Goal: Task Accomplishment & Management: Use online tool/utility

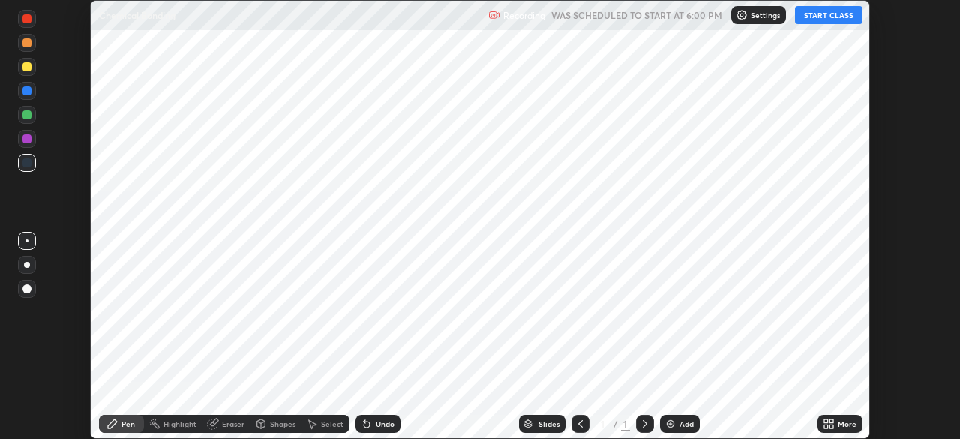
scroll to position [439, 959]
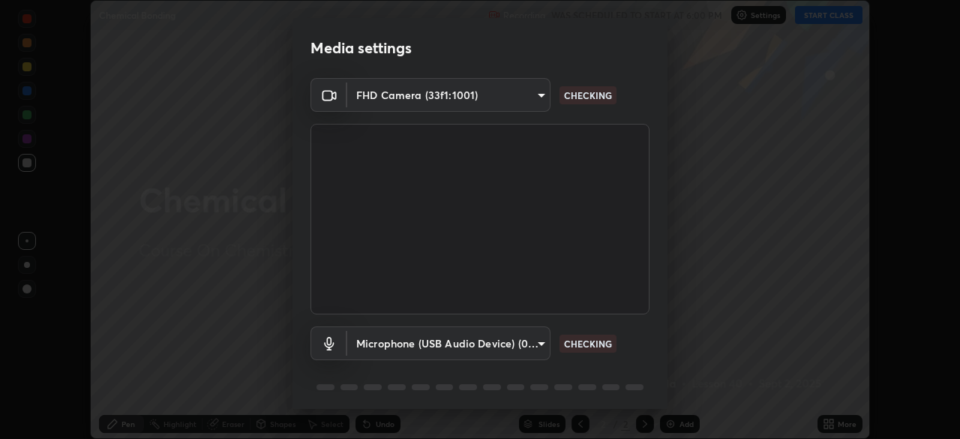
type input "36e128aea5a76c441567214939eeabbf24327133292da18f50fe7275e7648a53"
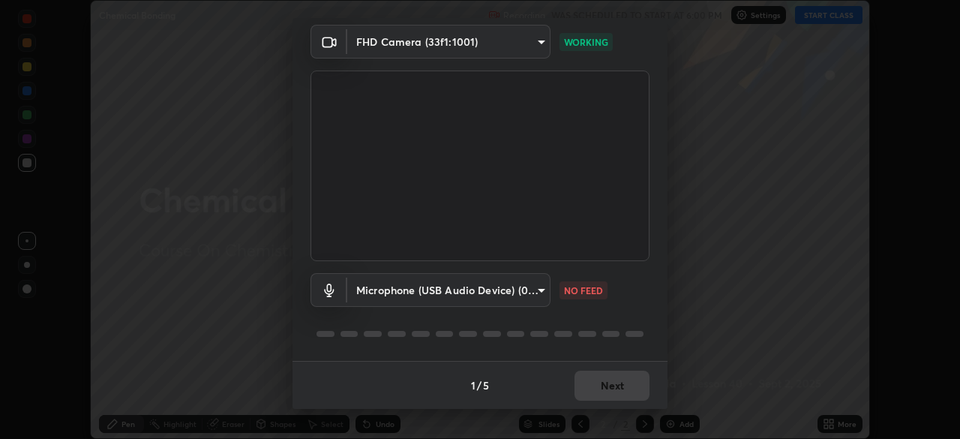
click at [481, 37] on body "Erase all Chemical Bonding Recording WAS SCHEDULED TO START AT 6:00 PM Settings…" at bounding box center [480, 219] width 960 height 439
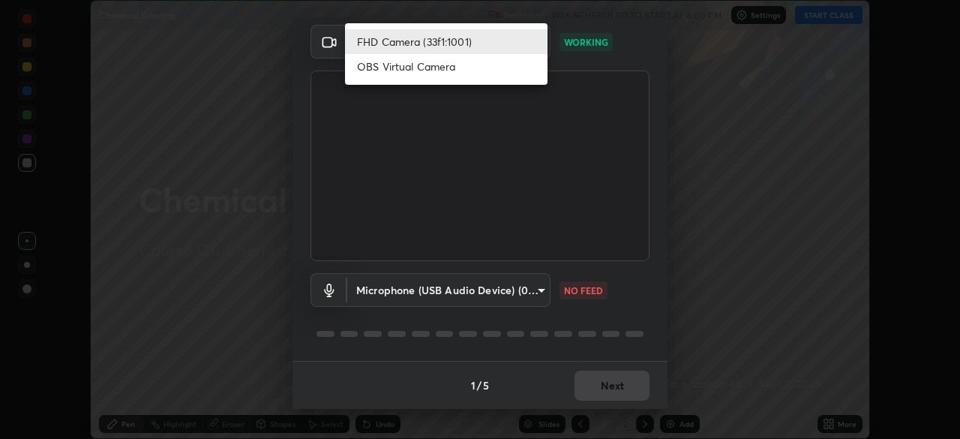
click at [469, 40] on li "FHD Camera (33f1:1001)" at bounding box center [446, 41] width 202 height 25
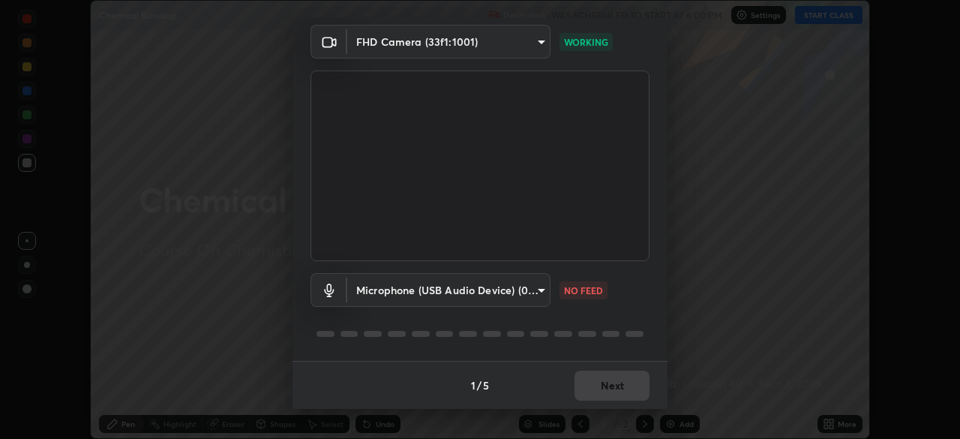
click at [500, 290] on body "Erase all Chemical Bonding Recording WAS SCHEDULED TO START AT 6:00 PM Settings…" at bounding box center [480, 219] width 960 height 439
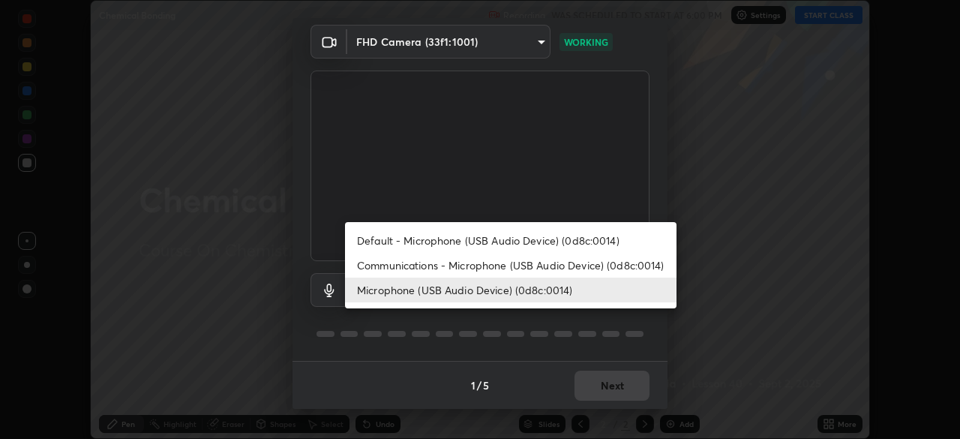
click at [435, 235] on li "Default - Microphone (USB Audio Device) (0d8c:0014)" at bounding box center [510, 240] width 331 height 25
type input "default"
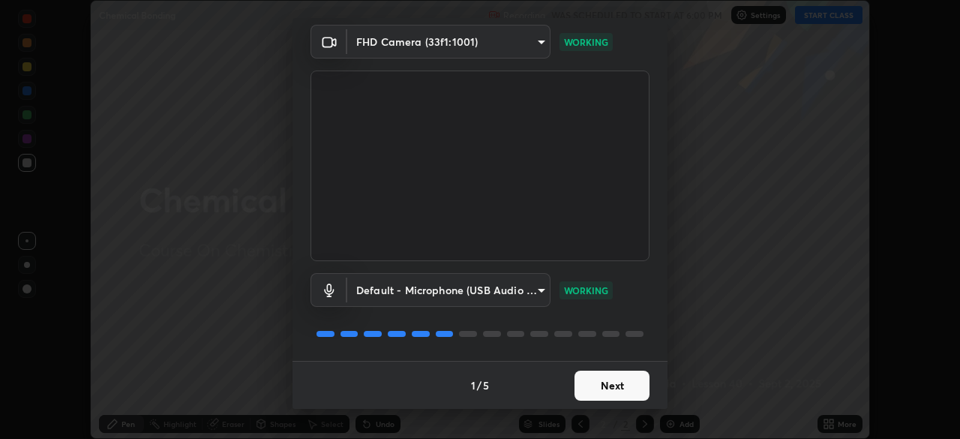
click at [611, 383] on button "Next" at bounding box center [611, 385] width 75 height 30
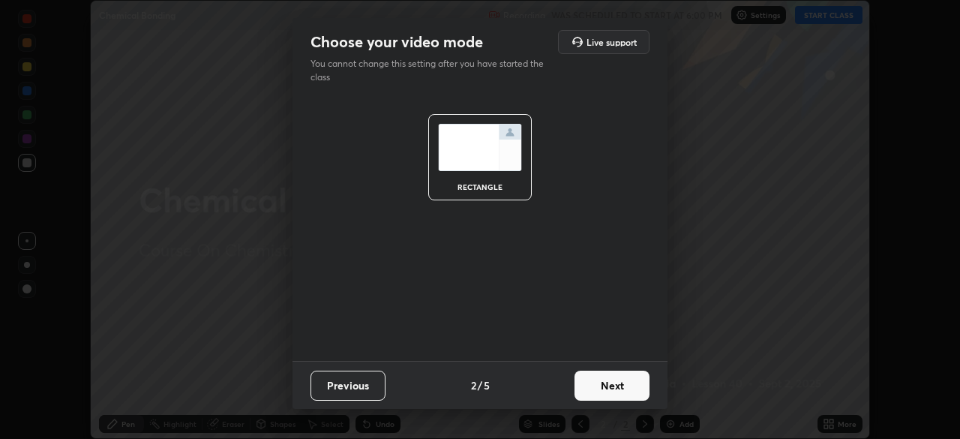
click at [616, 382] on button "Next" at bounding box center [611, 385] width 75 height 30
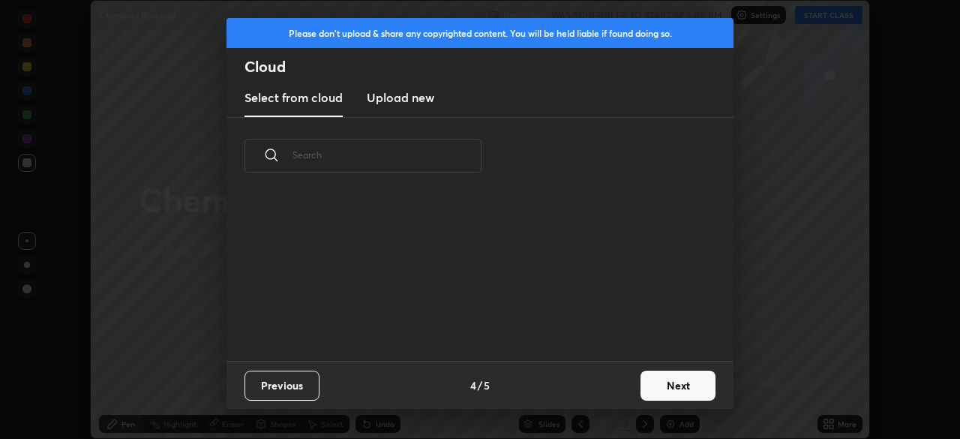
click at [641, 382] on button "Next" at bounding box center [677, 385] width 75 height 30
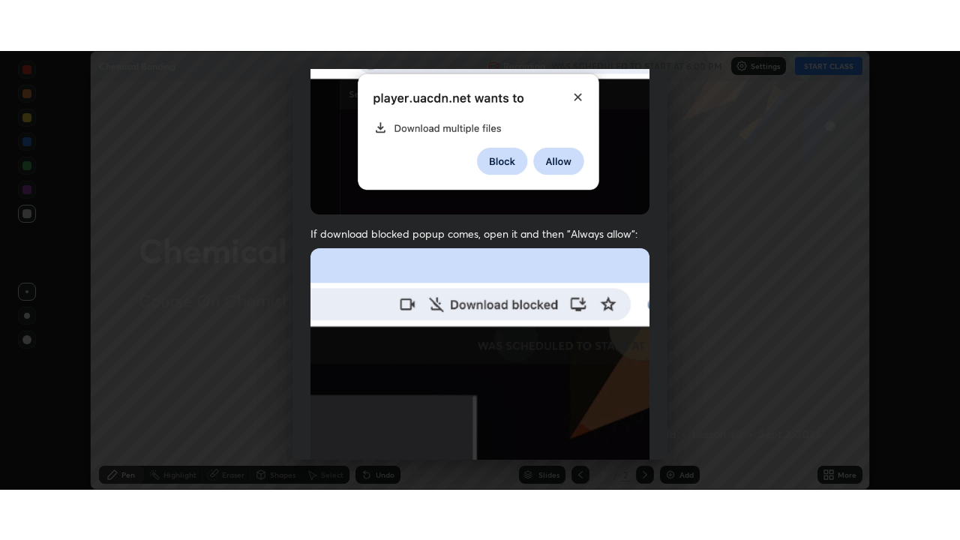
scroll to position [359, 0]
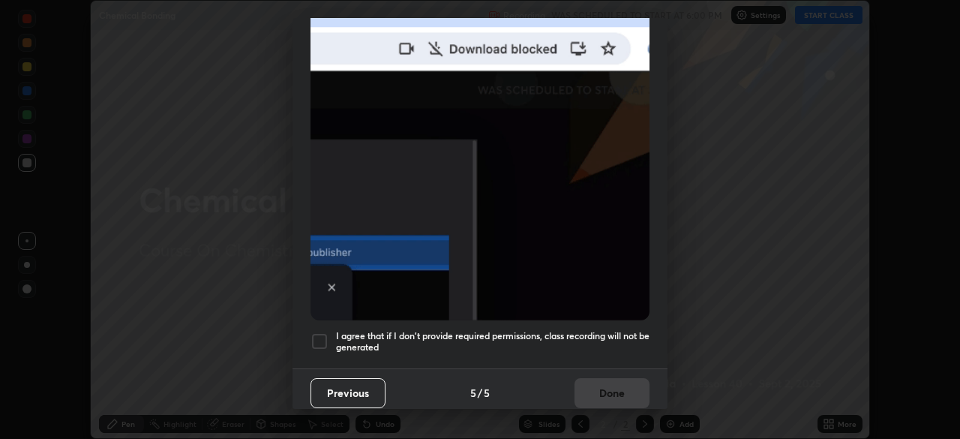
click at [520, 334] on h5 "I agree that if I don't provide required permissions, class recording will not …" at bounding box center [492, 341] width 313 height 23
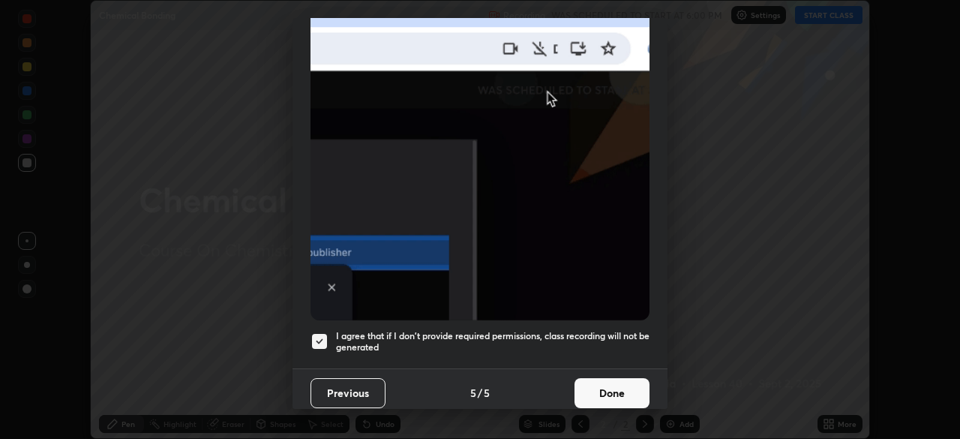
click at [595, 385] on button "Done" at bounding box center [611, 393] width 75 height 30
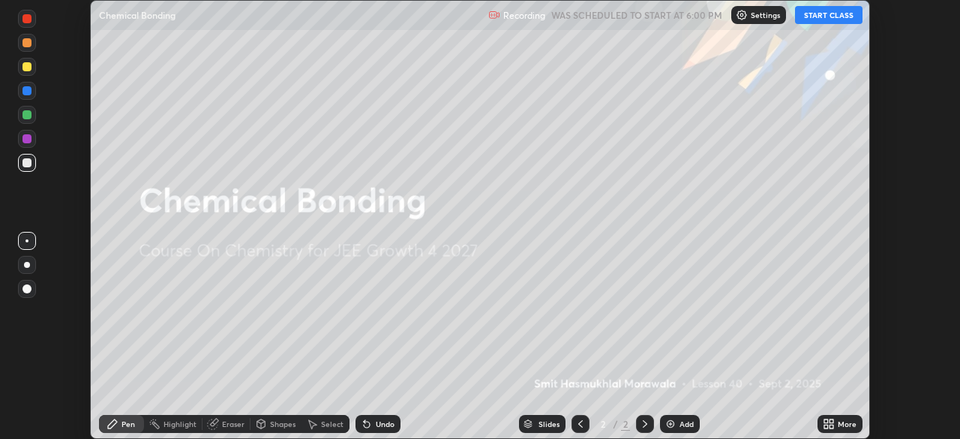
click at [814, 19] on button "START CLASS" at bounding box center [828, 15] width 67 height 18
click at [831, 421] on icon at bounding box center [831, 421] width 4 height 4
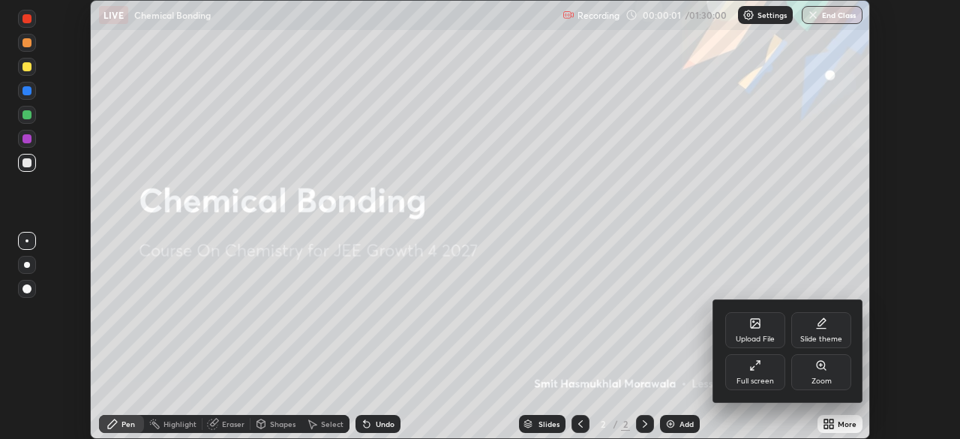
click at [766, 373] on div "Full screen" at bounding box center [755, 372] width 60 height 36
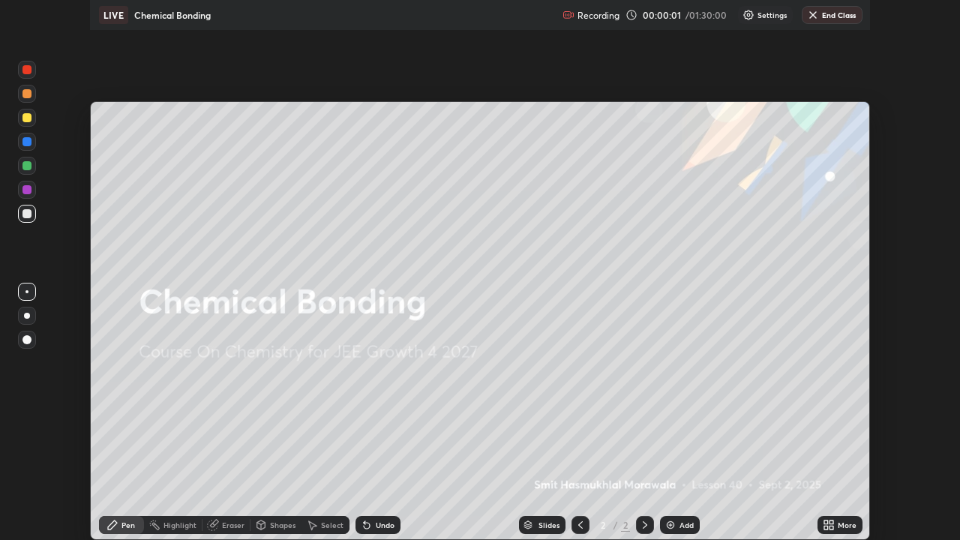
scroll to position [540, 960]
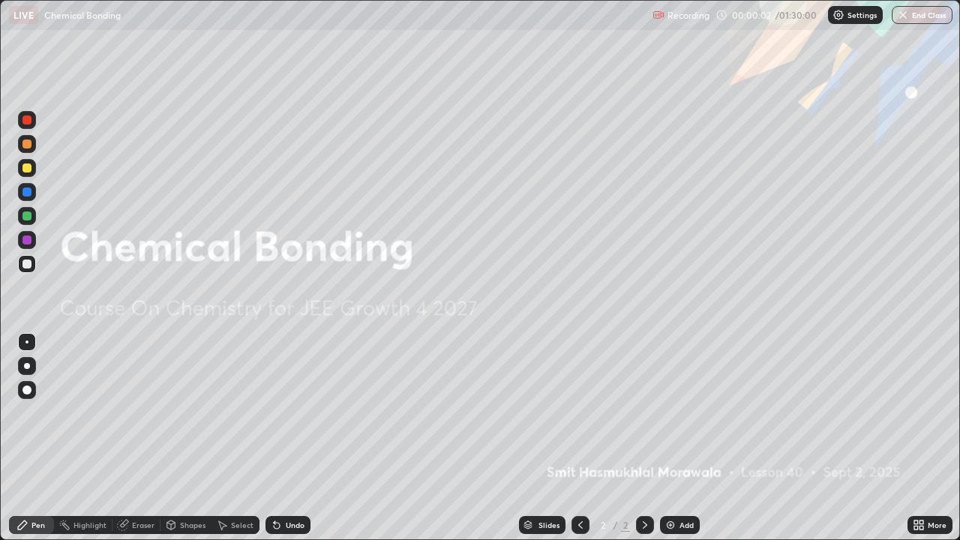
click at [679, 438] on div "Add" at bounding box center [680, 525] width 40 height 18
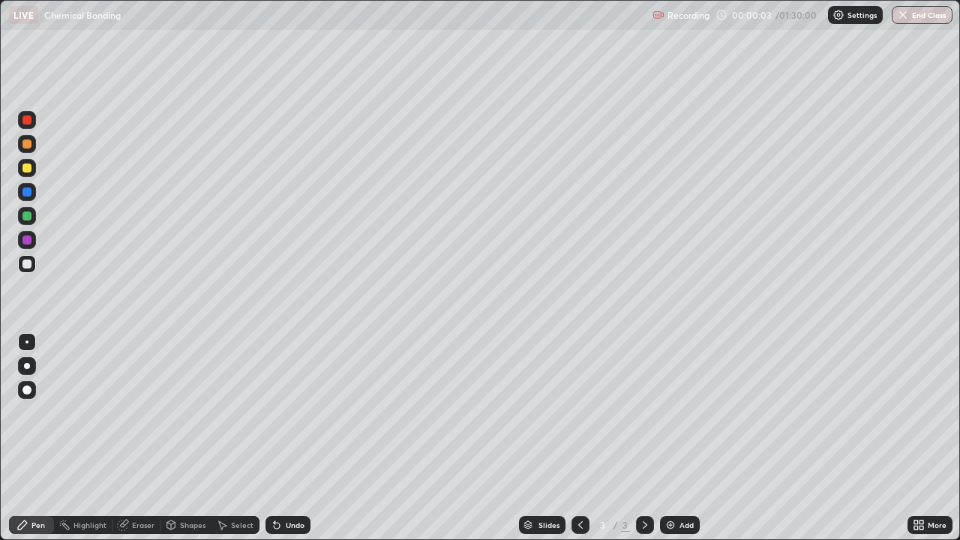
click at [34, 363] on div at bounding box center [27, 366] width 18 height 18
click at [295, 438] on div "Undo" at bounding box center [295, 524] width 19 height 7
click at [19, 143] on div at bounding box center [27, 144] width 18 height 18
click at [25, 142] on div at bounding box center [26, 143] width 9 height 9
click at [26, 143] on div at bounding box center [26, 143] width 9 height 9
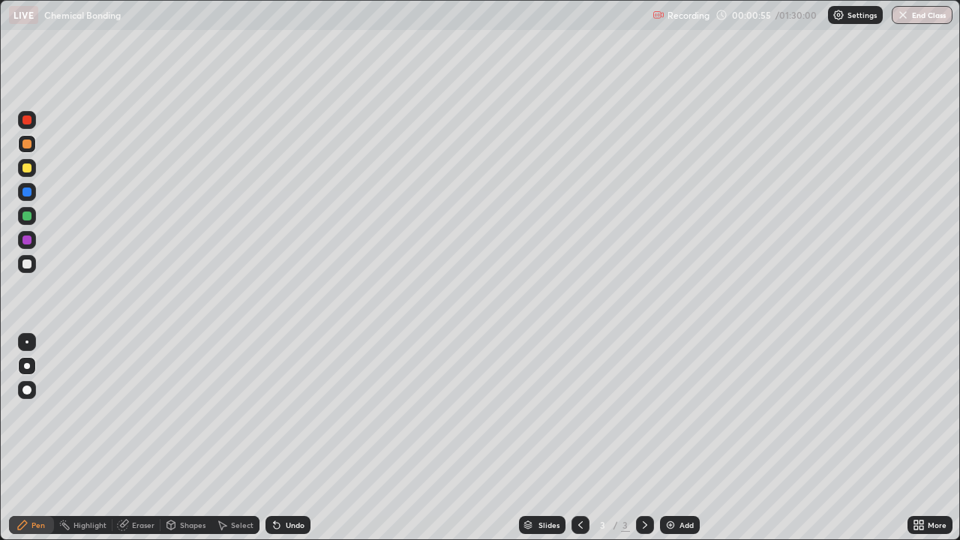
click at [30, 124] on div at bounding box center [27, 120] width 18 height 18
click at [28, 189] on div at bounding box center [26, 191] width 9 height 9
click at [292, 438] on div "Undo" at bounding box center [295, 524] width 19 height 7
click at [300, 438] on div "Undo" at bounding box center [295, 524] width 19 height 7
click at [32, 195] on div at bounding box center [27, 192] width 18 height 18
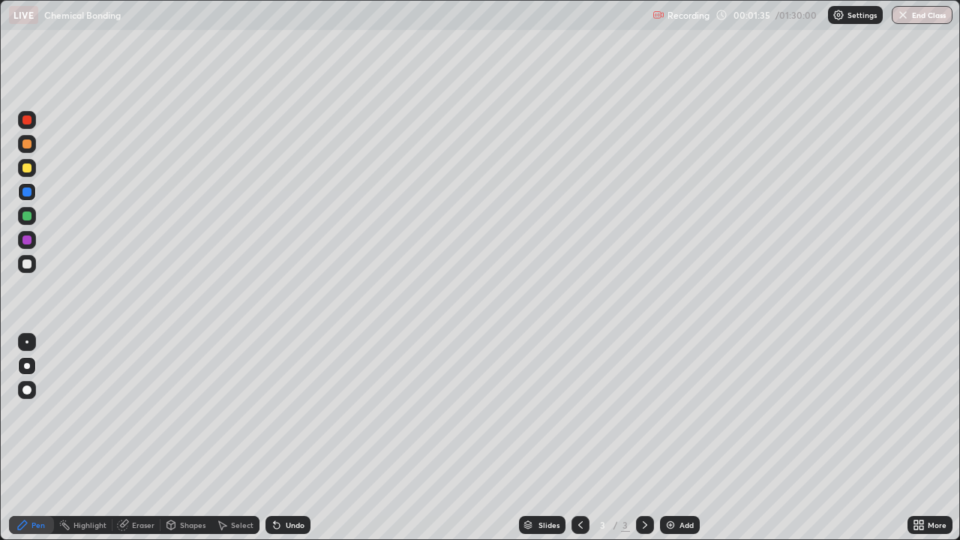
click at [28, 214] on div at bounding box center [26, 215] width 9 height 9
click at [27, 216] on div at bounding box center [26, 215] width 9 height 9
click at [31, 168] on div at bounding box center [26, 167] width 9 height 9
click at [27, 192] on div at bounding box center [26, 191] width 9 height 9
click at [24, 161] on div at bounding box center [27, 168] width 18 height 18
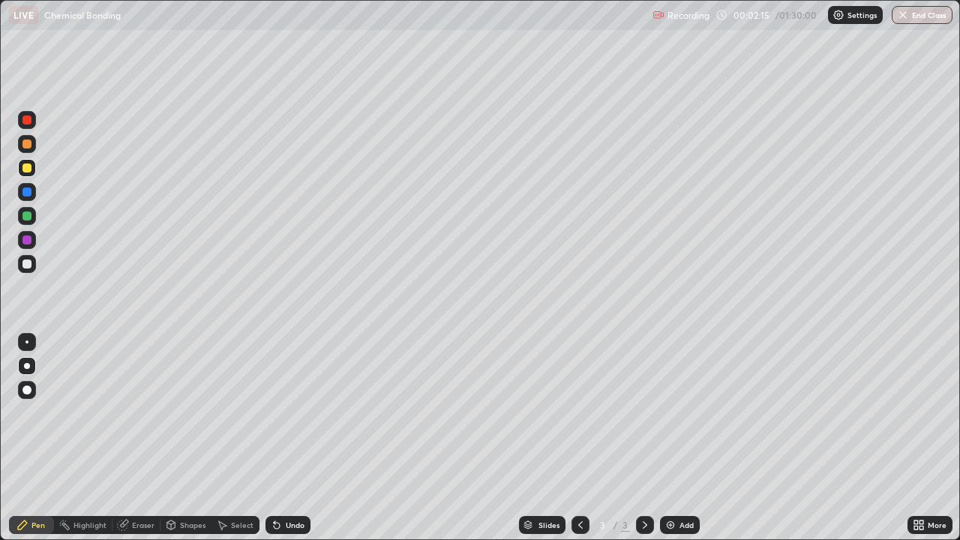
click at [24, 262] on div at bounding box center [26, 263] width 9 height 9
click at [27, 145] on div at bounding box center [26, 143] width 9 height 9
click at [25, 170] on div at bounding box center [26, 167] width 9 height 9
click at [28, 217] on div at bounding box center [26, 215] width 9 height 9
click at [28, 237] on div at bounding box center [26, 239] width 9 height 9
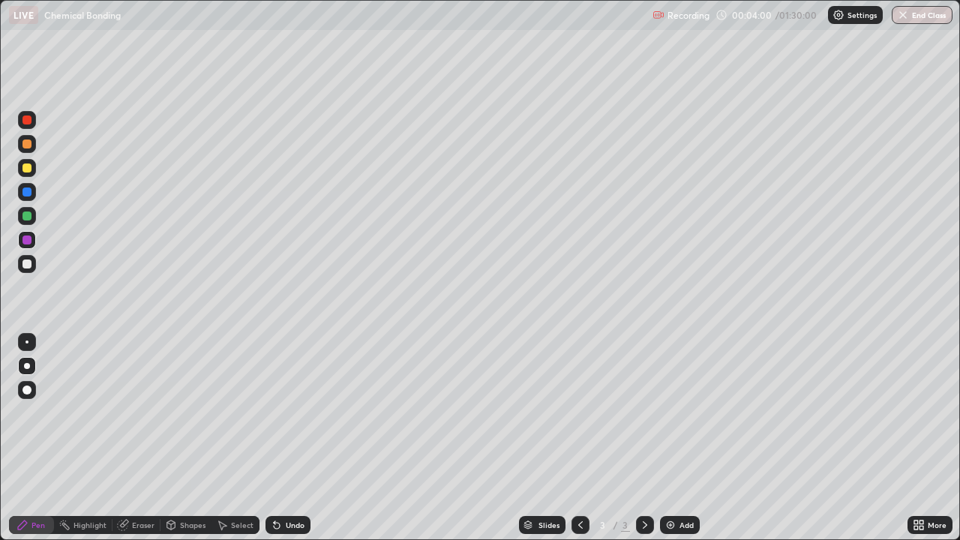
click at [25, 265] on div at bounding box center [26, 263] width 9 height 9
click at [24, 172] on div at bounding box center [26, 167] width 9 height 9
click at [301, 438] on div "Undo" at bounding box center [295, 524] width 19 height 7
click at [299, 438] on div "Undo" at bounding box center [295, 524] width 19 height 7
click at [35, 238] on div at bounding box center [27, 240] width 18 height 18
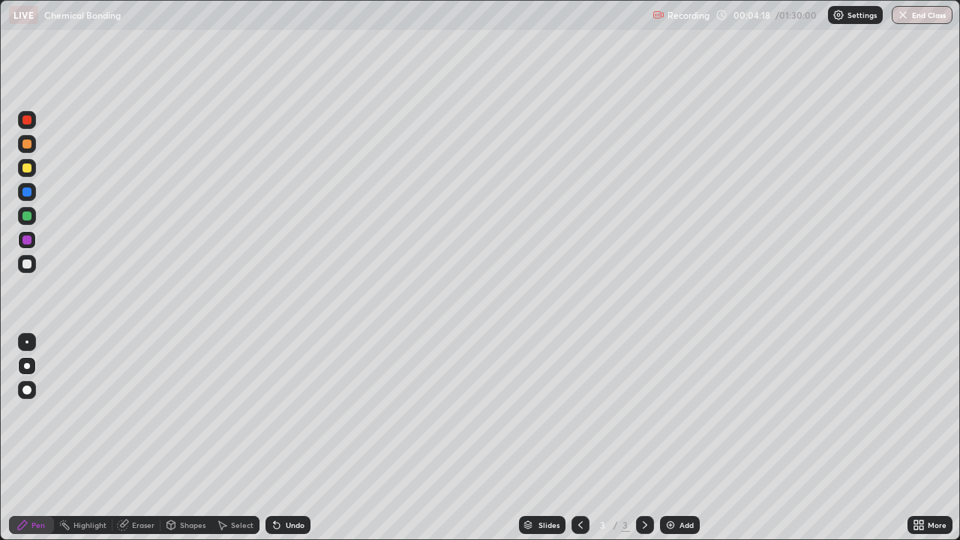
click at [35, 214] on div at bounding box center [27, 216] width 18 height 18
click at [27, 262] on div at bounding box center [26, 263] width 9 height 9
click at [291, 438] on div "Undo" at bounding box center [295, 524] width 19 height 7
click at [289, 438] on div "Undo" at bounding box center [287, 525] width 45 height 18
click at [31, 208] on div at bounding box center [27, 216] width 18 height 18
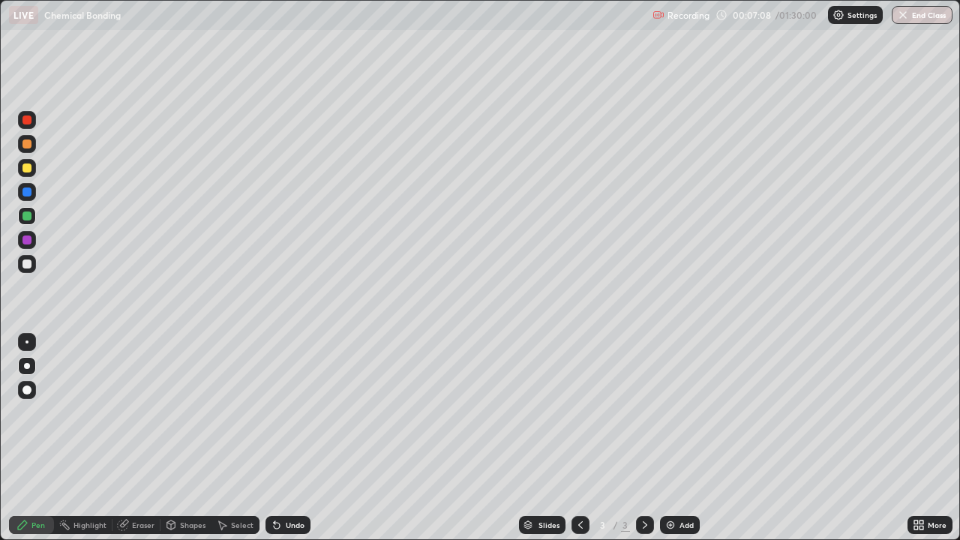
click at [675, 438] on img at bounding box center [670, 525] width 12 height 12
click at [292, 438] on div "Undo" at bounding box center [287, 525] width 45 height 18
click at [286, 438] on div "Undo" at bounding box center [295, 524] width 19 height 7
click at [285, 438] on div "Undo" at bounding box center [287, 525] width 45 height 18
click at [302, 438] on div "Undo" at bounding box center [287, 525] width 45 height 18
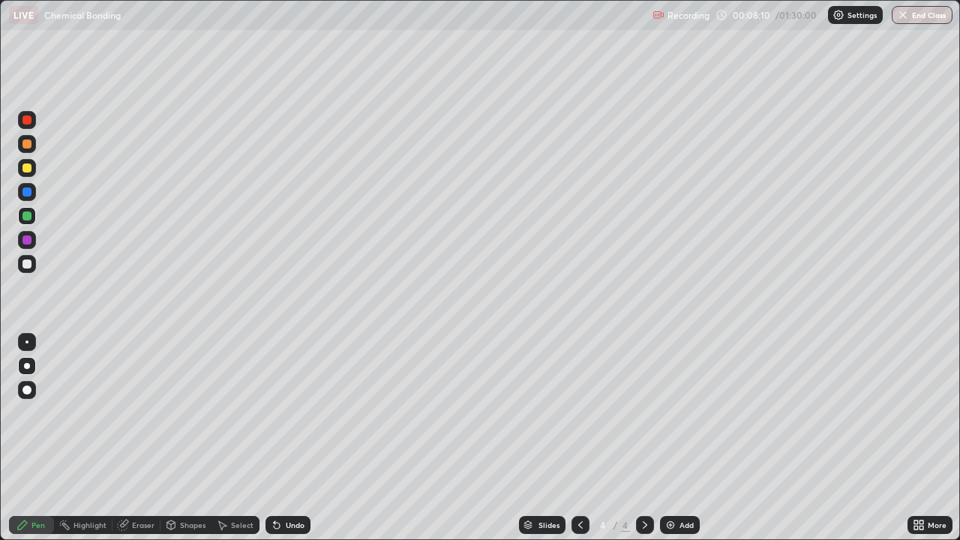
click at [22, 149] on div at bounding box center [27, 144] width 18 height 18
click at [28, 263] on div at bounding box center [26, 263] width 9 height 9
click at [281, 438] on div "Undo" at bounding box center [287, 525] width 45 height 18
click at [286, 438] on div "Undo" at bounding box center [287, 525] width 45 height 18
click at [286, 438] on div "Undo" at bounding box center [295, 524] width 19 height 7
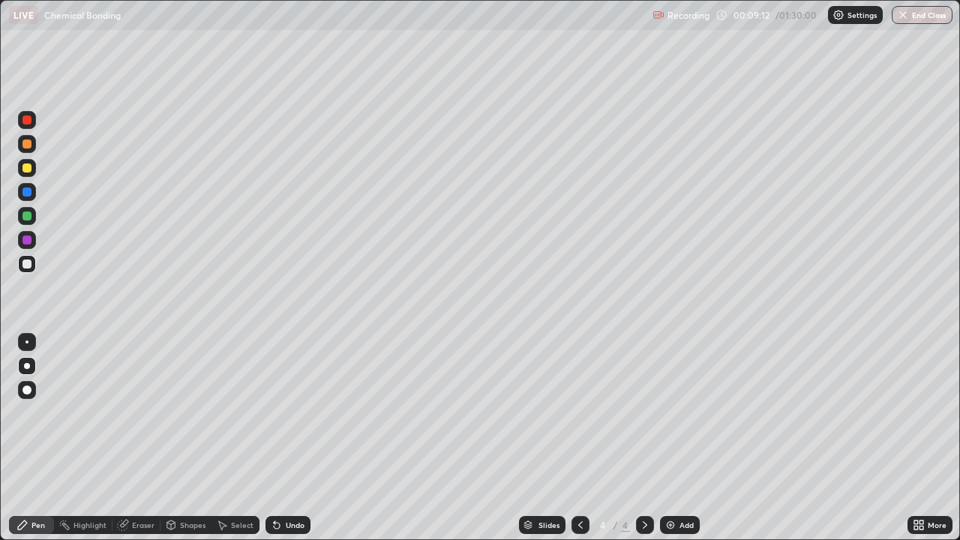
click at [274, 438] on icon at bounding box center [277, 526] width 6 height 6
click at [274, 438] on icon at bounding box center [274, 521] width 1 height 1
click at [26, 119] on div at bounding box center [26, 119] width 9 height 9
click at [32, 188] on div at bounding box center [27, 192] width 18 height 18
click at [27, 262] on div at bounding box center [26, 263] width 9 height 9
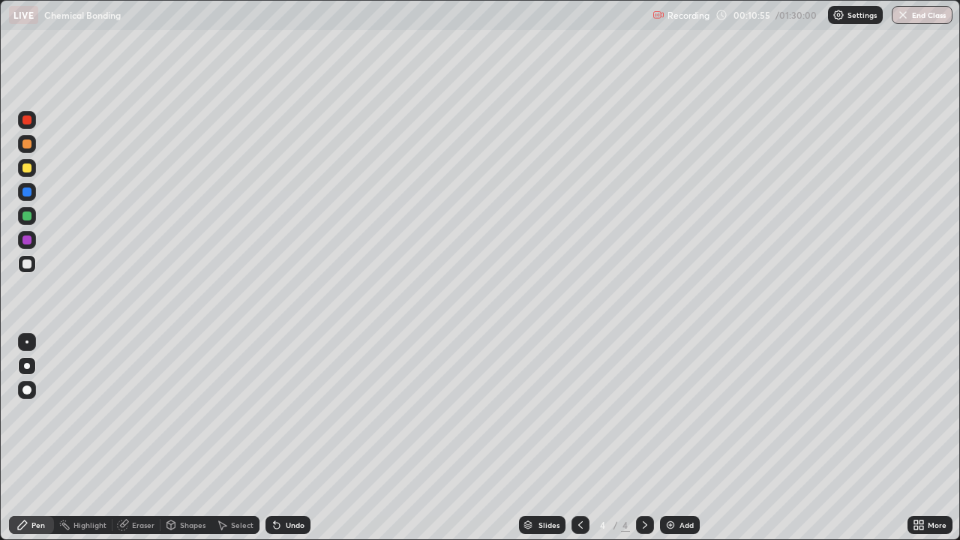
click at [22, 172] on div at bounding box center [27, 168] width 18 height 18
click at [34, 259] on div at bounding box center [27, 264] width 18 height 18
click at [25, 188] on div at bounding box center [26, 191] width 9 height 9
click at [26, 164] on div at bounding box center [26, 167] width 9 height 9
click at [24, 150] on div at bounding box center [27, 144] width 18 height 18
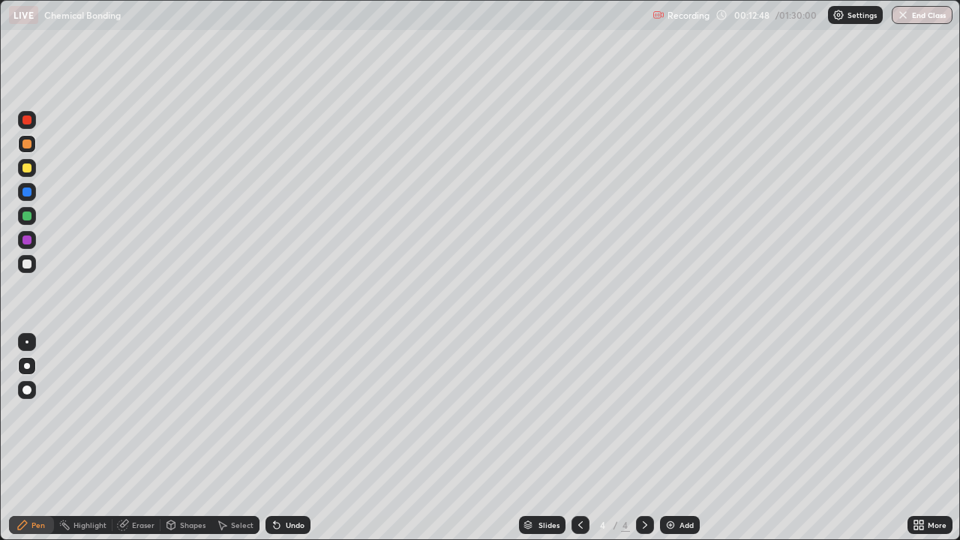
click at [692, 438] on div "Add" at bounding box center [680, 525] width 40 height 18
click at [28, 260] on div at bounding box center [26, 263] width 9 height 9
click at [31, 168] on div at bounding box center [26, 167] width 9 height 9
click at [28, 266] on div at bounding box center [26, 263] width 9 height 9
click at [24, 262] on div at bounding box center [26, 263] width 9 height 9
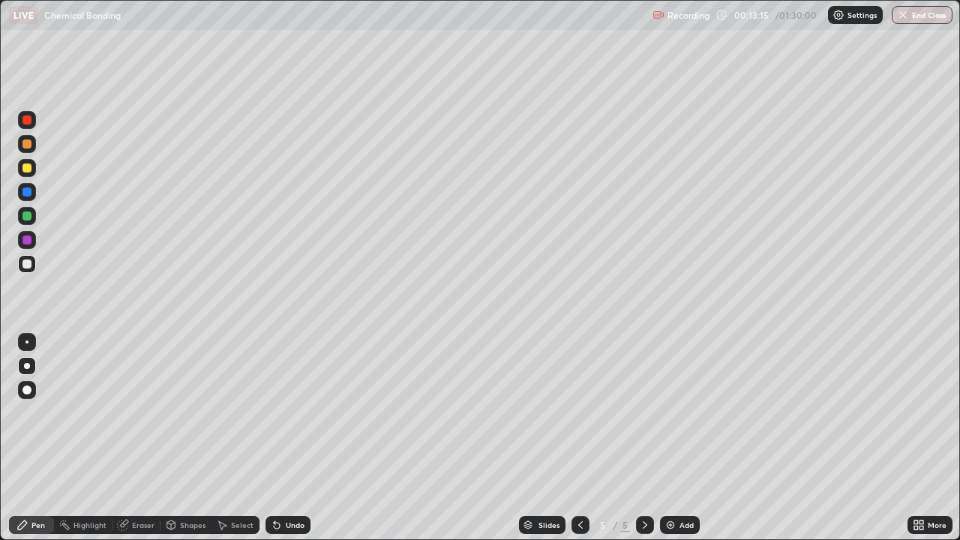
click at [30, 145] on div at bounding box center [26, 143] width 9 height 9
click at [28, 146] on div at bounding box center [26, 143] width 9 height 9
click at [25, 168] on div at bounding box center [26, 167] width 9 height 9
click at [27, 169] on div at bounding box center [26, 167] width 9 height 9
click at [28, 237] on div at bounding box center [26, 239] width 9 height 9
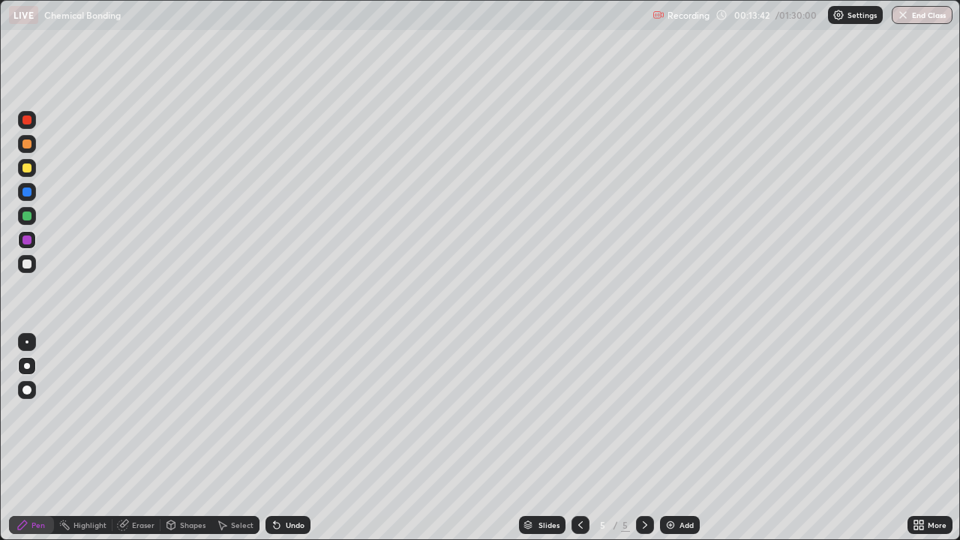
click at [35, 268] on div at bounding box center [27, 264] width 18 height 18
click at [283, 438] on div "Undo" at bounding box center [287, 525] width 45 height 18
click at [32, 222] on div at bounding box center [27, 216] width 18 height 18
click at [23, 257] on div at bounding box center [27, 264] width 18 height 18
click at [30, 237] on div at bounding box center [26, 239] width 9 height 9
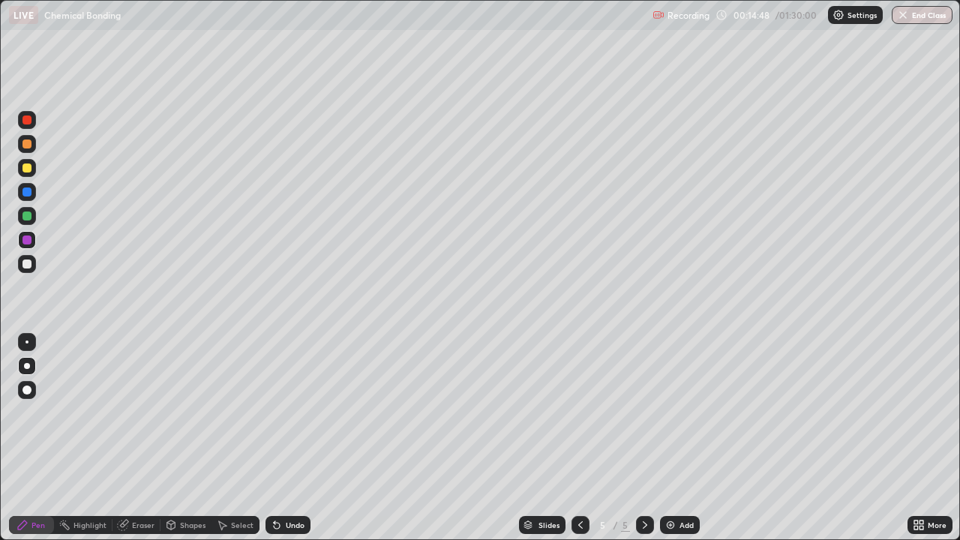
click at [579, 438] on icon at bounding box center [580, 525] width 12 height 12
click at [643, 438] on icon at bounding box center [645, 525] width 12 height 12
click at [675, 438] on div "Add" at bounding box center [680, 525] width 40 height 18
click at [34, 262] on div at bounding box center [27, 264] width 18 height 18
click at [289, 438] on div "Undo" at bounding box center [295, 524] width 19 height 7
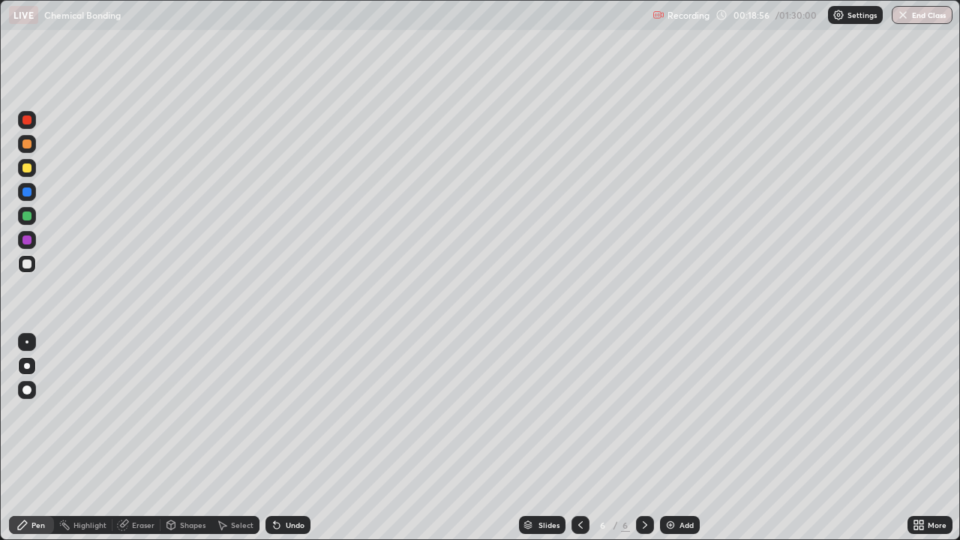
click at [27, 145] on div at bounding box center [26, 143] width 9 height 9
click at [27, 121] on div at bounding box center [26, 119] width 9 height 9
click at [28, 195] on div at bounding box center [26, 191] width 9 height 9
click at [28, 262] on div at bounding box center [26, 263] width 9 height 9
click at [26, 171] on div at bounding box center [26, 167] width 9 height 9
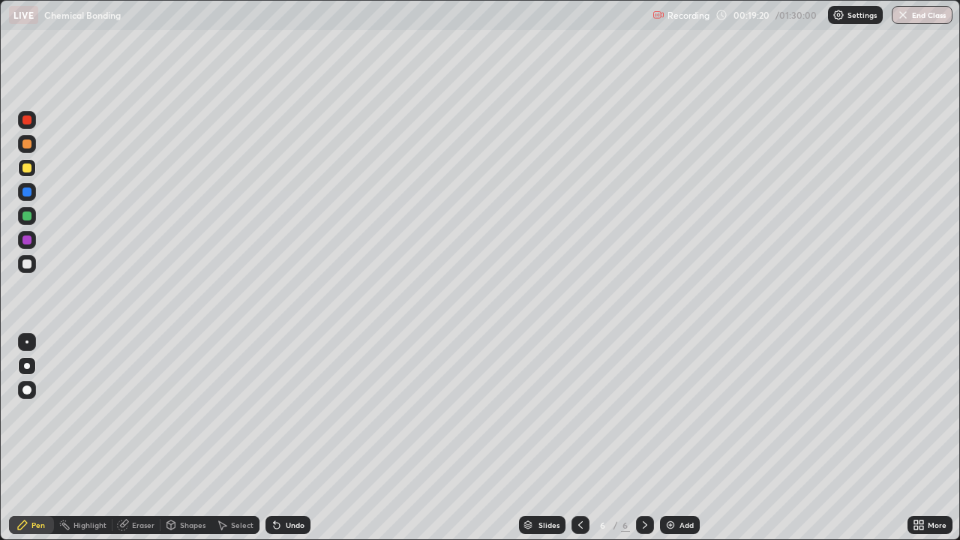
click at [25, 264] on div at bounding box center [26, 263] width 9 height 9
click at [28, 168] on div at bounding box center [26, 167] width 9 height 9
click at [22, 262] on div at bounding box center [26, 263] width 9 height 9
click at [32, 245] on div at bounding box center [27, 240] width 18 height 18
click at [31, 167] on div at bounding box center [26, 167] width 9 height 9
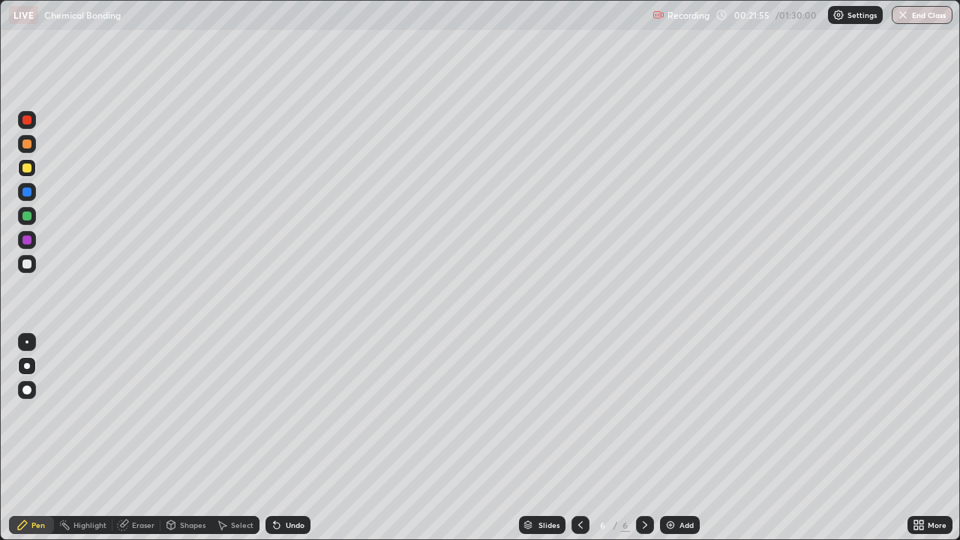
click at [28, 186] on div at bounding box center [27, 192] width 18 height 18
click at [27, 217] on div at bounding box center [26, 215] width 9 height 9
click at [28, 193] on div at bounding box center [26, 191] width 9 height 9
click at [288, 438] on div "Undo" at bounding box center [287, 525] width 45 height 18
click at [293, 438] on div "Undo" at bounding box center [287, 525] width 45 height 18
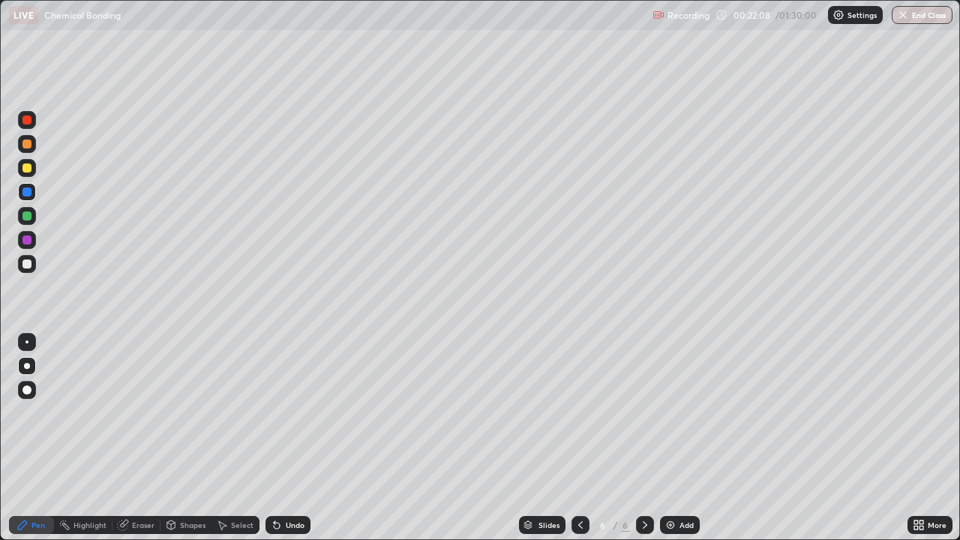
click at [294, 438] on div "Undo" at bounding box center [287, 525] width 45 height 18
click at [294, 438] on div "Undo" at bounding box center [295, 524] width 19 height 7
click at [293, 438] on div "Undo" at bounding box center [295, 524] width 19 height 7
click at [295, 438] on div "Undo" at bounding box center [295, 524] width 19 height 7
click at [286, 438] on div "Undo" at bounding box center [287, 525] width 45 height 18
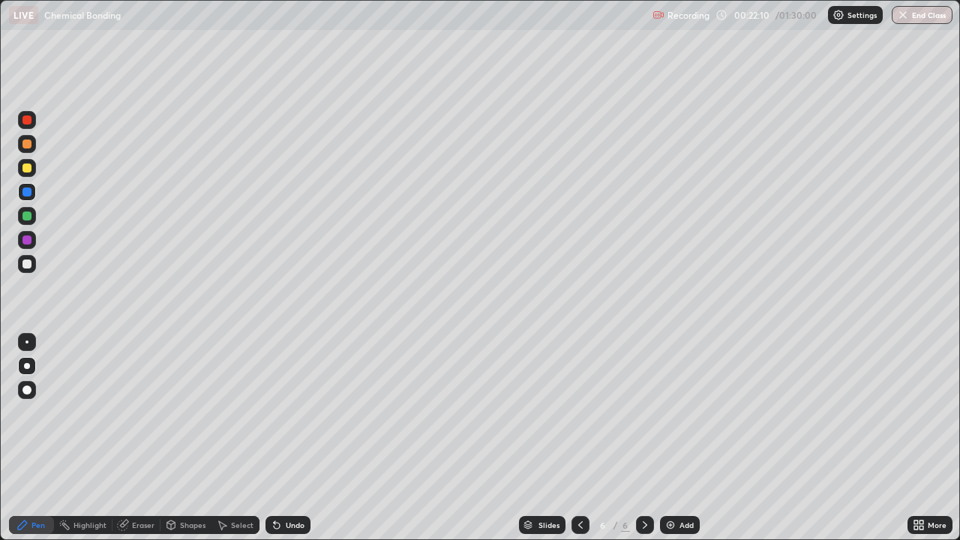
click at [30, 193] on div at bounding box center [26, 191] width 9 height 9
click at [27, 195] on div at bounding box center [26, 191] width 9 height 9
click at [29, 193] on div at bounding box center [26, 191] width 9 height 9
click at [31, 191] on div at bounding box center [26, 191] width 9 height 9
click at [30, 192] on div at bounding box center [26, 191] width 9 height 9
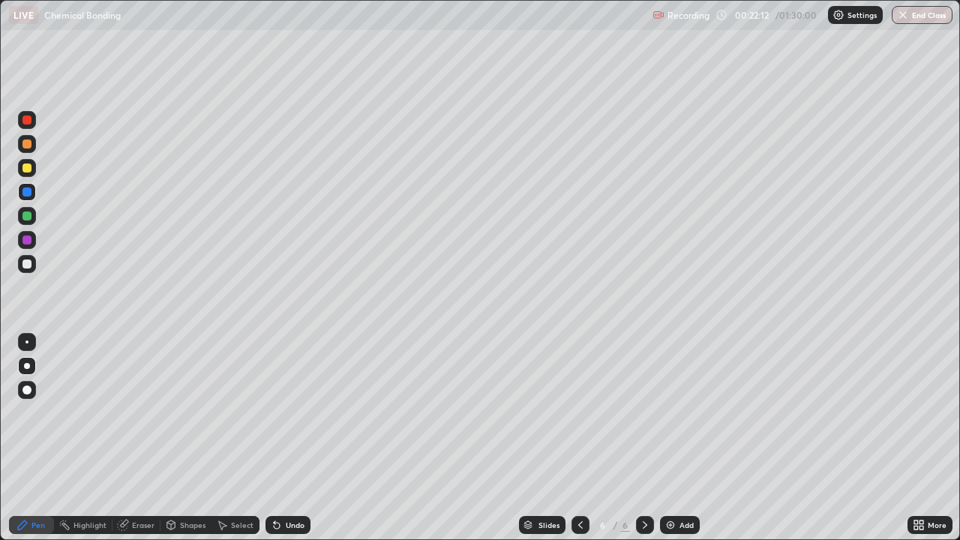
click at [25, 196] on div at bounding box center [26, 191] width 9 height 9
click at [27, 193] on div at bounding box center [26, 191] width 9 height 9
click at [296, 438] on div "Undo" at bounding box center [287, 525] width 45 height 18
click at [292, 438] on div "Undo" at bounding box center [295, 524] width 19 height 7
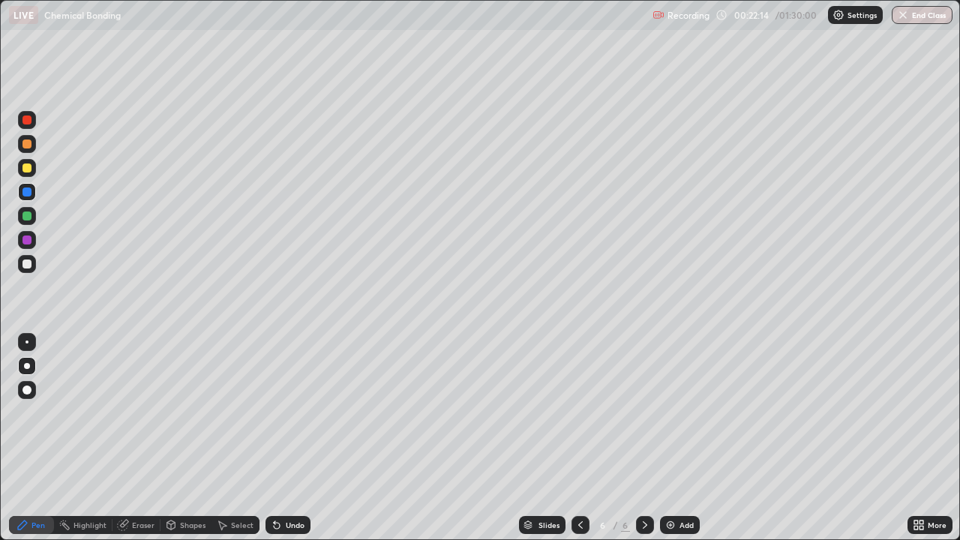
click at [294, 438] on div "Undo" at bounding box center [295, 524] width 19 height 7
click at [288, 438] on div "Undo" at bounding box center [287, 525] width 45 height 18
click at [286, 438] on div "Undo" at bounding box center [287, 525] width 45 height 18
click at [288, 438] on div "Undo" at bounding box center [287, 525] width 45 height 18
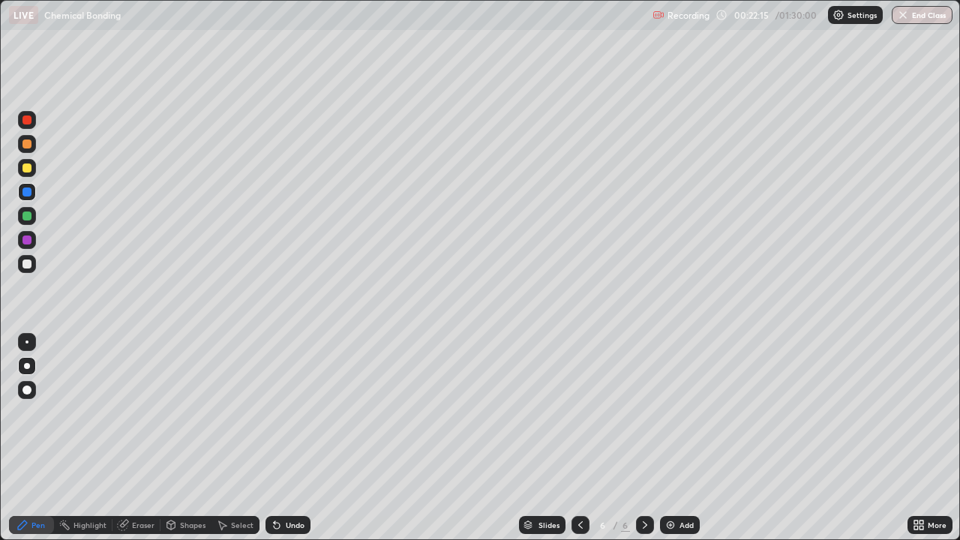
click at [285, 438] on div "Undo" at bounding box center [287, 525] width 45 height 18
click at [29, 165] on div at bounding box center [26, 167] width 9 height 9
click at [28, 262] on div at bounding box center [26, 263] width 9 height 9
click at [28, 172] on div at bounding box center [26, 167] width 9 height 9
click at [28, 190] on div at bounding box center [26, 191] width 9 height 9
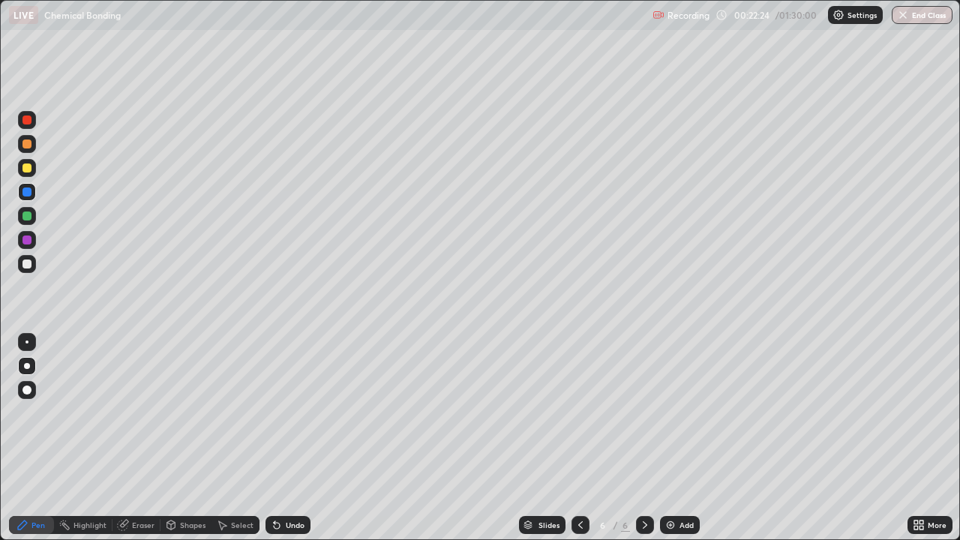
click at [23, 195] on div at bounding box center [26, 191] width 9 height 9
click at [25, 168] on div at bounding box center [26, 167] width 9 height 9
click at [27, 142] on div at bounding box center [26, 143] width 9 height 9
click at [28, 142] on div at bounding box center [26, 143] width 9 height 9
click at [28, 144] on div at bounding box center [26, 143] width 9 height 9
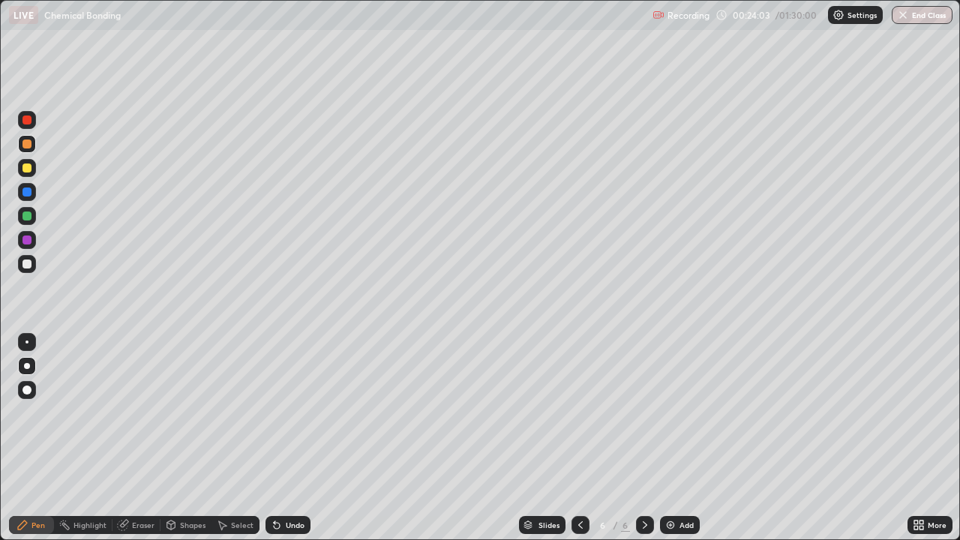
click at [27, 145] on div at bounding box center [26, 143] width 9 height 9
click at [29, 145] on div at bounding box center [26, 143] width 9 height 9
click at [26, 176] on div at bounding box center [27, 168] width 18 height 18
click at [29, 195] on div at bounding box center [26, 191] width 9 height 9
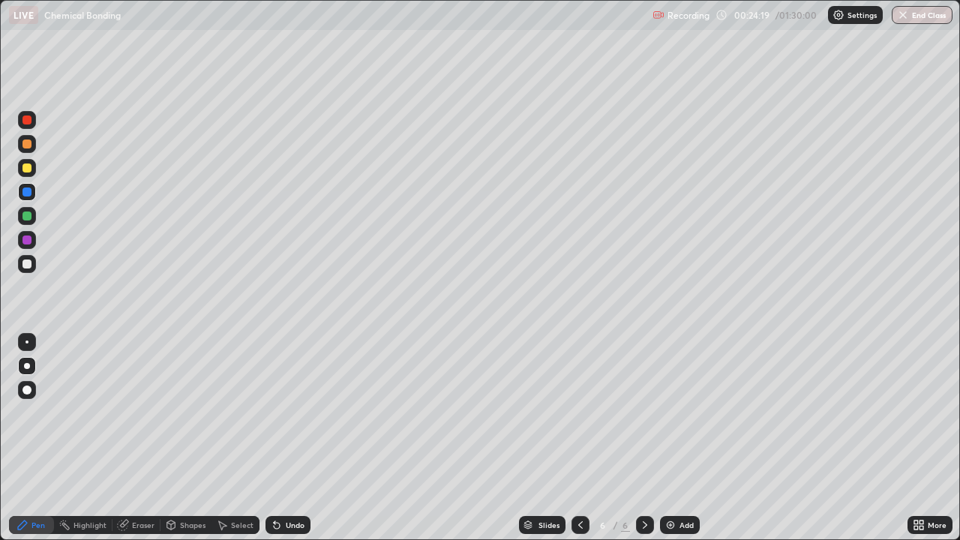
click at [26, 262] on div at bounding box center [26, 263] width 9 height 9
click at [30, 118] on div at bounding box center [26, 119] width 9 height 9
click at [33, 261] on div at bounding box center [27, 264] width 18 height 18
click at [27, 164] on div at bounding box center [26, 167] width 9 height 9
click at [33, 169] on div at bounding box center [27, 168] width 18 height 18
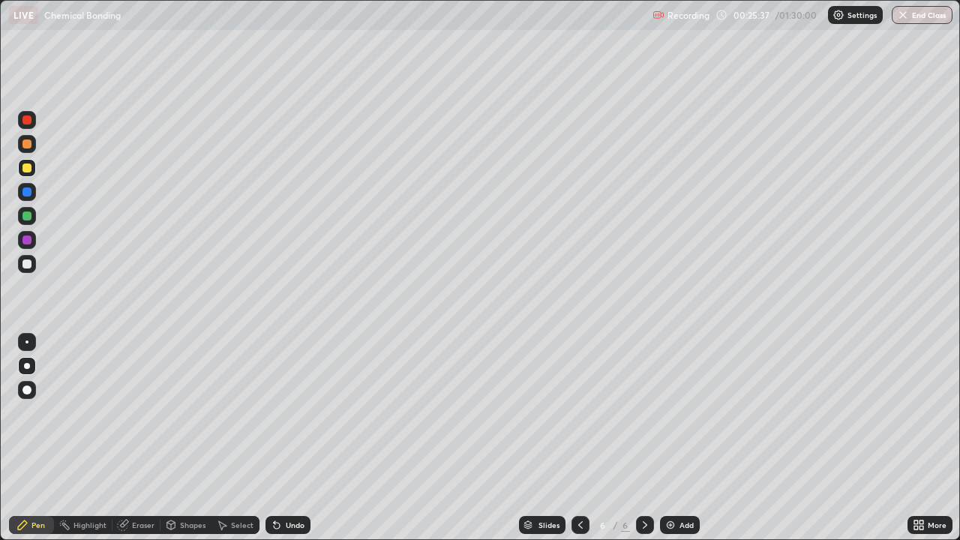
click at [27, 166] on div at bounding box center [26, 167] width 9 height 9
click at [33, 144] on div at bounding box center [27, 144] width 18 height 18
click at [29, 166] on div at bounding box center [26, 167] width 9 height 9
click at [32, 263] on div at bounding box center [27, 264] width 18 height 18
click at [280, 438] on div "Undo" at bounding box center [287, 525] width 45 height 18
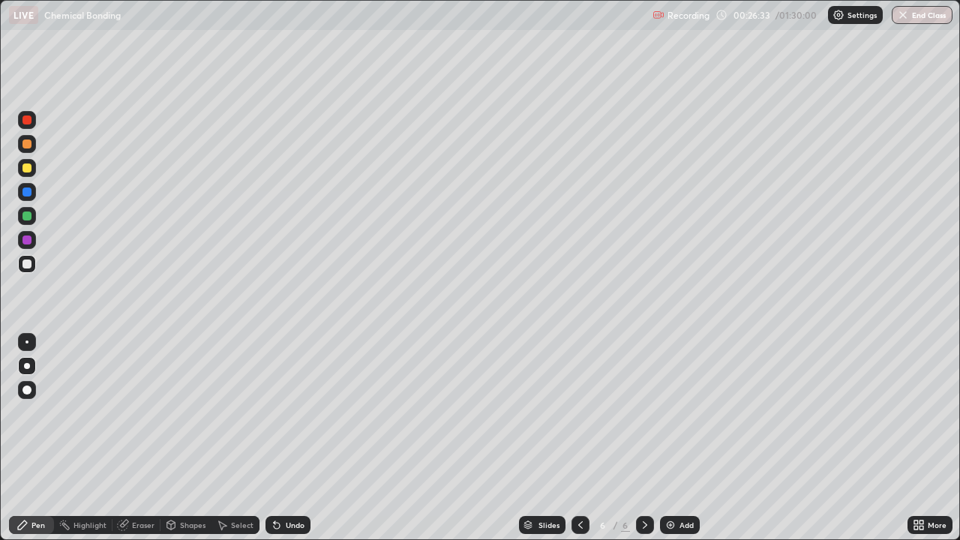
click at [284, 438] on div "Undo" at bounding box center [287, 525] width 45 height 18
click at [685, 438] on div "Add" at bounding box center [686, 524] width 14 height 7
click at [28, 264] on div at bounding box center [26, 263] width 9 height 9
click at [26, 264] on div at bounding box center [26, 263] width 9 height 9
click at [29, 265] on div at bounding box center [26, 263] width 9 height 9
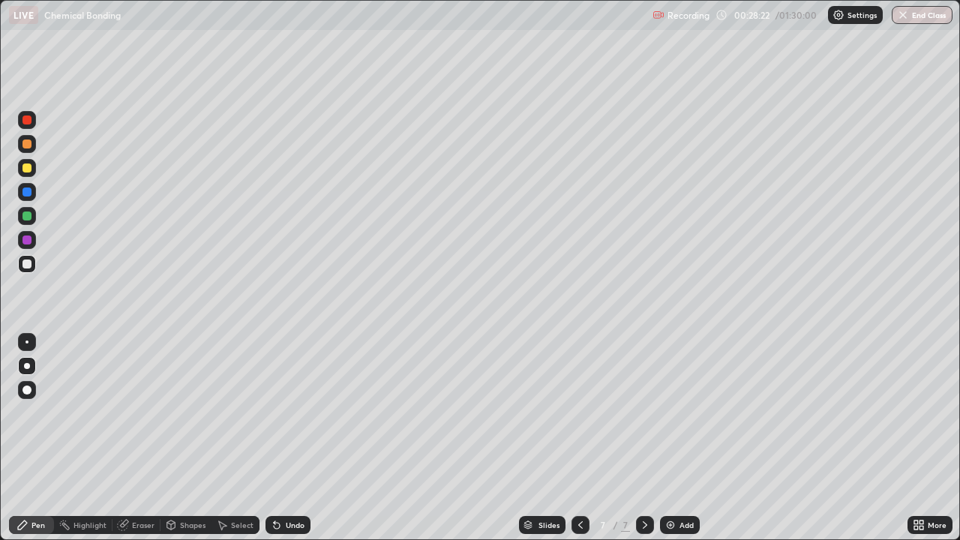
click at [28, 166] on div at bounding box center [26, 167] width 9 height 9
click at [28, 215] on div at bounding box center [26, 215] width 9 height 9
click at [27, 219] on div at bounding box center [26, 215] width 9 height 9
click at [27, 218] on div at bounding box center [26, 215] width 9 height 9
click at [26, 222] on div at bounding box center [27, 216] width 18 height 18
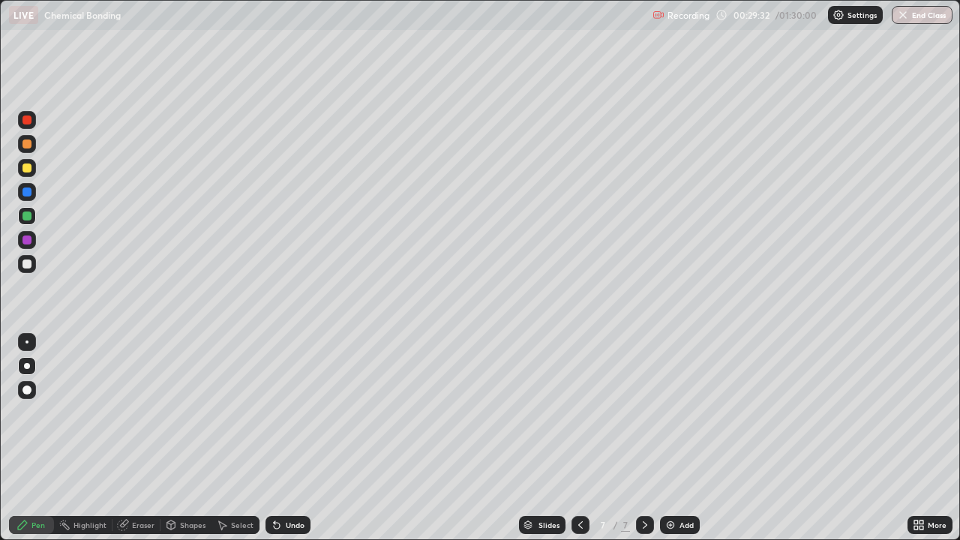
click at [30, 236] on div at bounding box center [26, 239] width 9 height 9
click at [679, 438] on div "Add" at bounding box center [686, 524] width 14 height 7
click at [27, 190] on div at bounding box center [26, 191] width 9 height 9
click at [299, 438] on div "Undo" at bounding box center [295, 524] width 19 height 7
click at [295, 438] on div "Undo" at bounding box center [295, 524] width 19 height 7
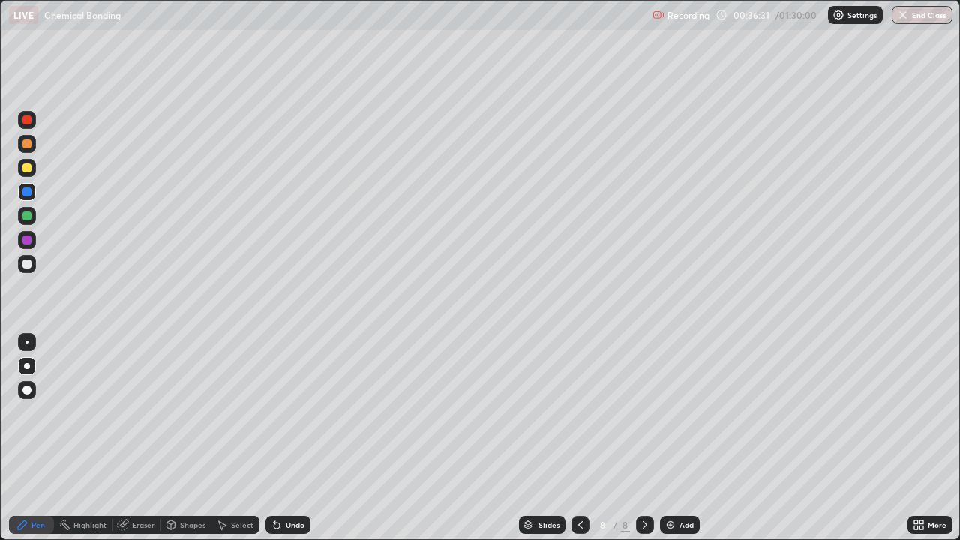
click at [25, 169] on div at bounding box center [26, 167] width 9 height 9
click at [28, 192] on div at bounding box center [26, 191] width 9 height 9
click at [32, 235] on div at bounding box center [27, 240] width 18 height 18
click at [29, 176] on div at bounding box center [27, 168] width 18 height 18
click at [141, 438] on div "Eraser" at bounding box center [143, 524] width 22 height 7
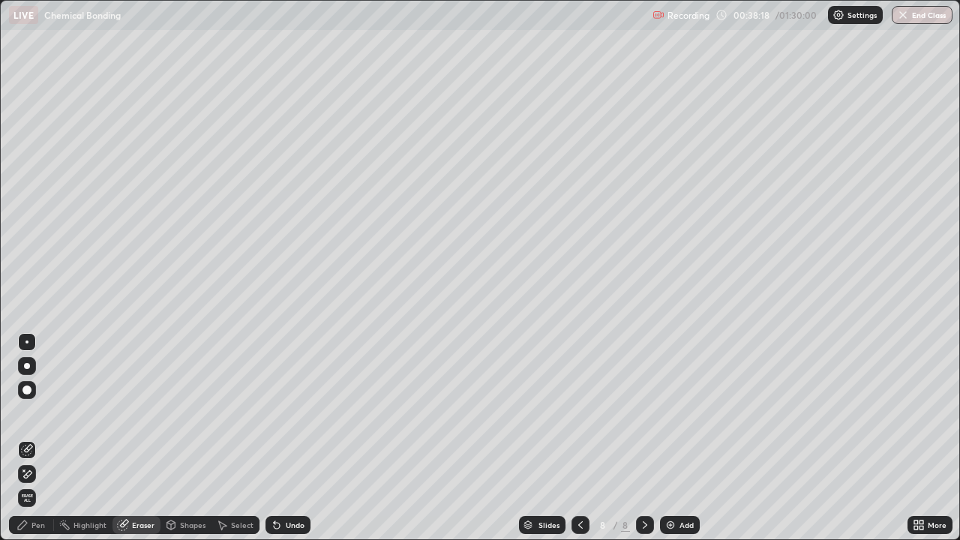
click at [38, 438] on div "Pen" at bounding box center [37, 524] width 13 height 7
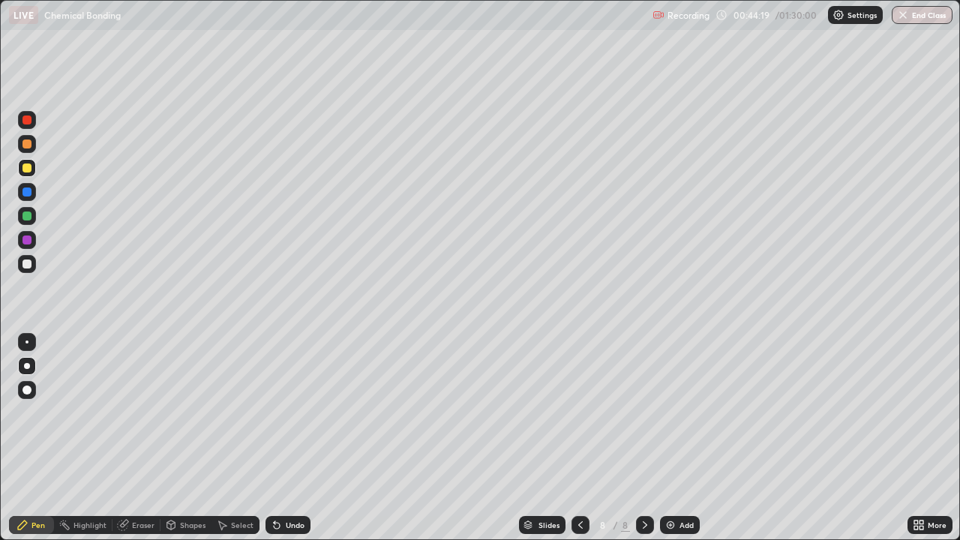
click at [676, 438] on div "Add" at bounding box center [680, 525] width 40 height 18
click at [28, 166] on div at bounding box center [26, 167] width 9 height 9
click at [24, 163] on div at bounding box center [26, 167] width 9 height 9
click at [579, 438] on icon at bounding box center [580, 525] width 12 height 12
click at [644, 438] on icon at bounding box center [645, 524] width 4 height 7
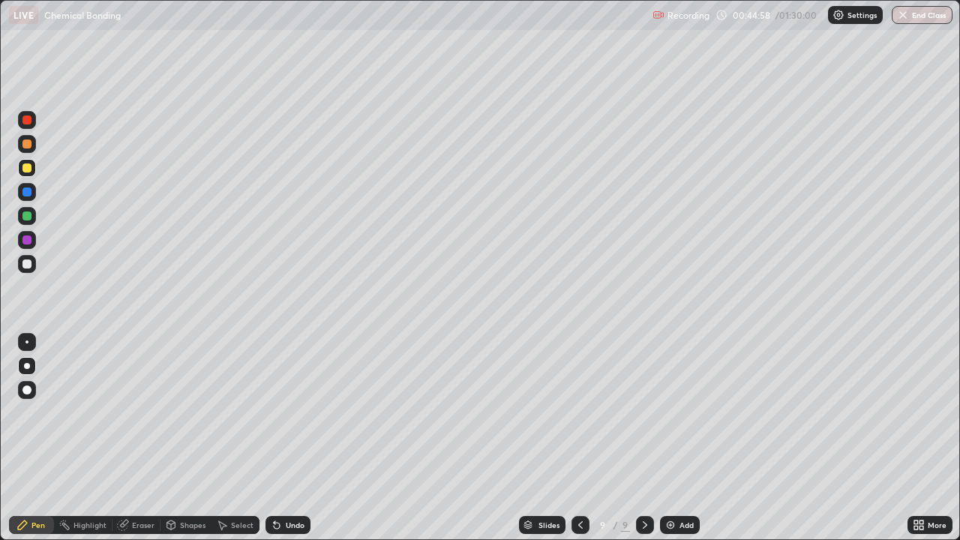
click at [292, 438] on div "Undo" at bounding box center [287, 525] width 45 height 18
click at [294, 438] on div "Undo" at bounding box center [287, 525] width 45 height 18
click at [123, 438] on icon at bounding box center [124, 523] width 8 height 7
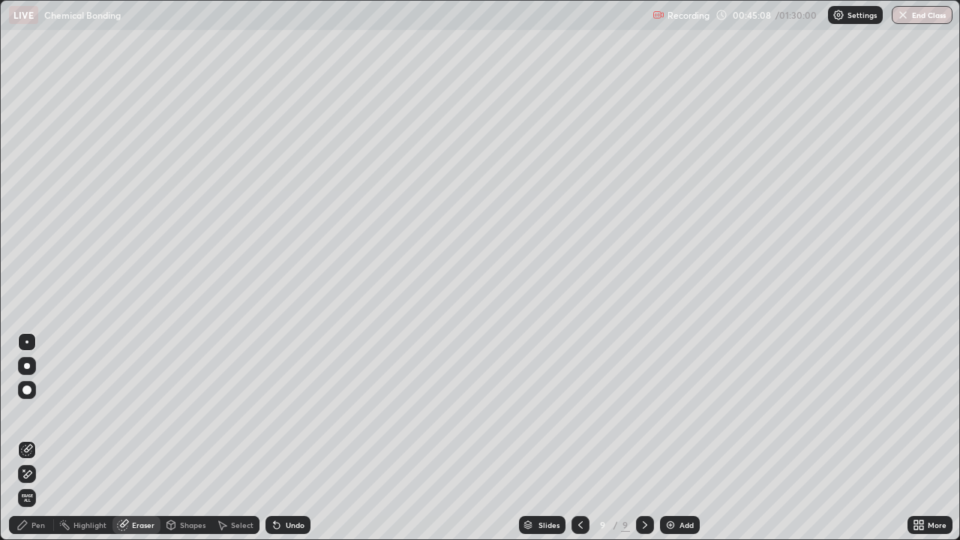
click at [42, 438] on div "Pen" at bounding box center [37, 524] width 13 height 7
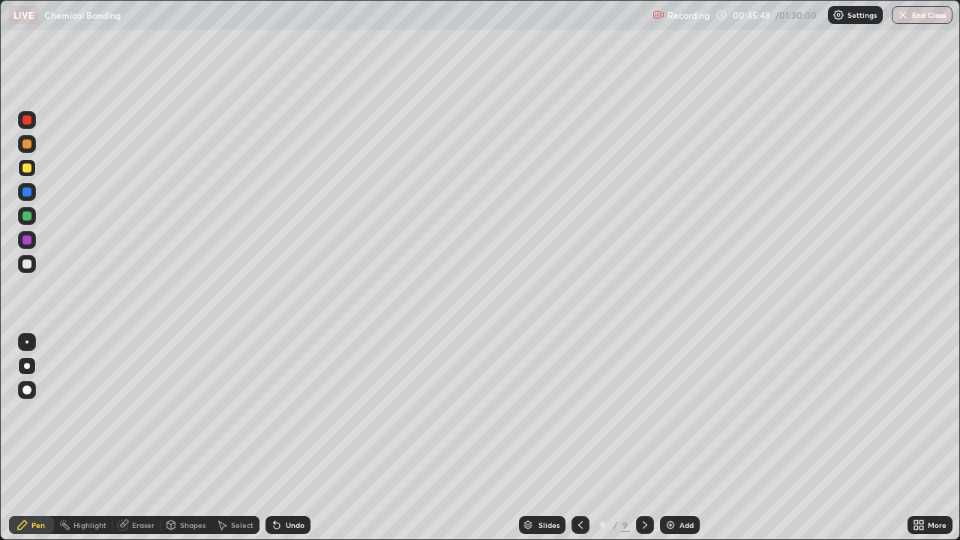
click at [274, 438] on icon at bounding box center [274, 521] width 1 height 1
click at [29, 167] on div at bounding box center [26, 167] width 9 height 9
click at [691, 438] on div "Add" at bounding box center [686, 524] width 14 height 7
click at [28, 167] on div at bounding box center [26, 167] width 9 height 9
click at [33, 211] on div at bounding box center [27, 216] width 18 height 18
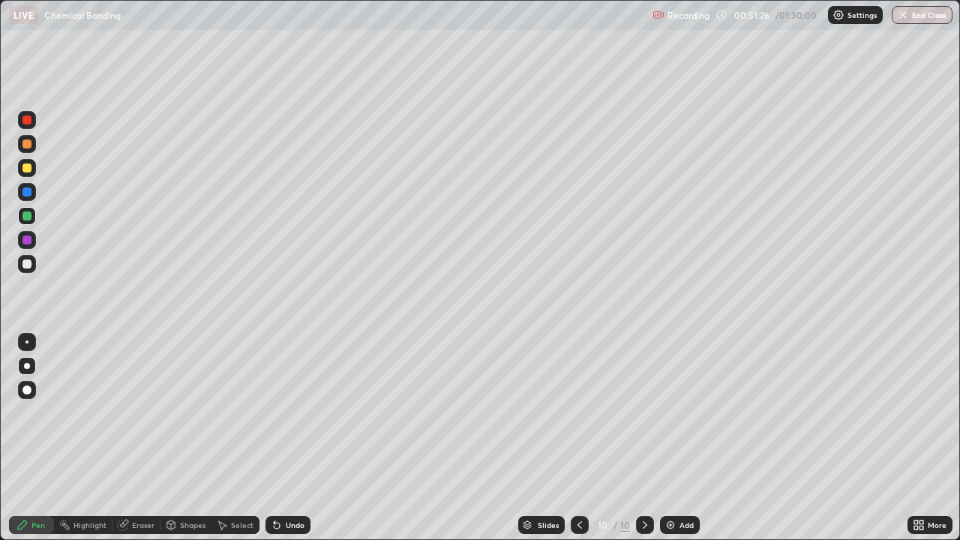
click at [286, 438] on div "Undo" at bounding box center [295, 524] width 19 height 7
click at [283, 438] on div "Undo" at bounding box center [287, 525] width 45 height 18
click at [280, 438] on div "Undo" at bounding box center [287, 525] width 45 height 18
click at [284, 438] on div "Undo" at bounding box center [287, 525] width 45 height 18
click at [682, 438] on div "Add" at bounding box center [686, 524] width 14 height 7
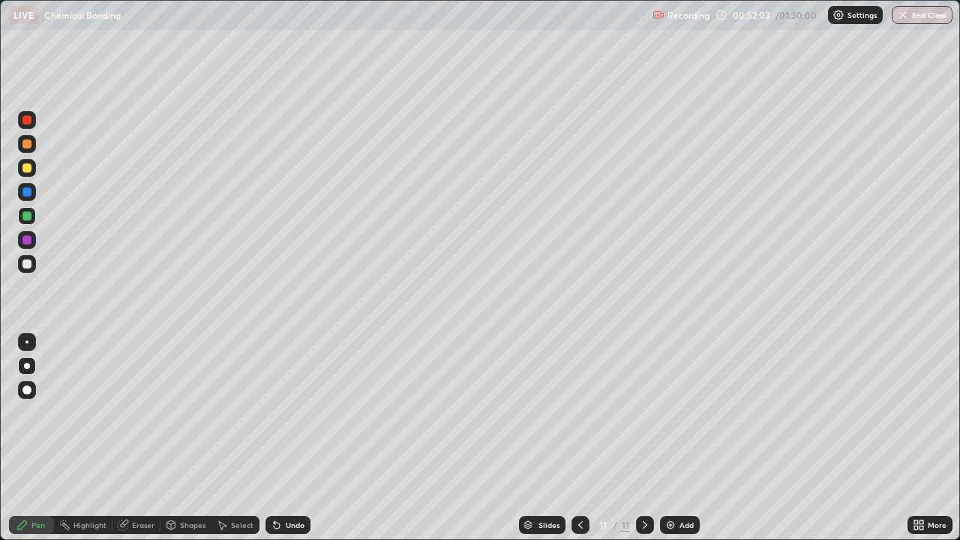
click at [30, 192] on div at bounding box center [26, 191] width 9 height 9
click at [678, 438] on div "Add" at bounding box center [680, 525] width 40 height 18
click at [27, 217] on div at bounding box center [26, 215] width 9 height 9
click at [298, 438] on div "Undo" at bounding box center [295, 524] width 19 height 7
click at [294, 438] on div "Undo" at bounding box center [295, 524] width 19 height 7
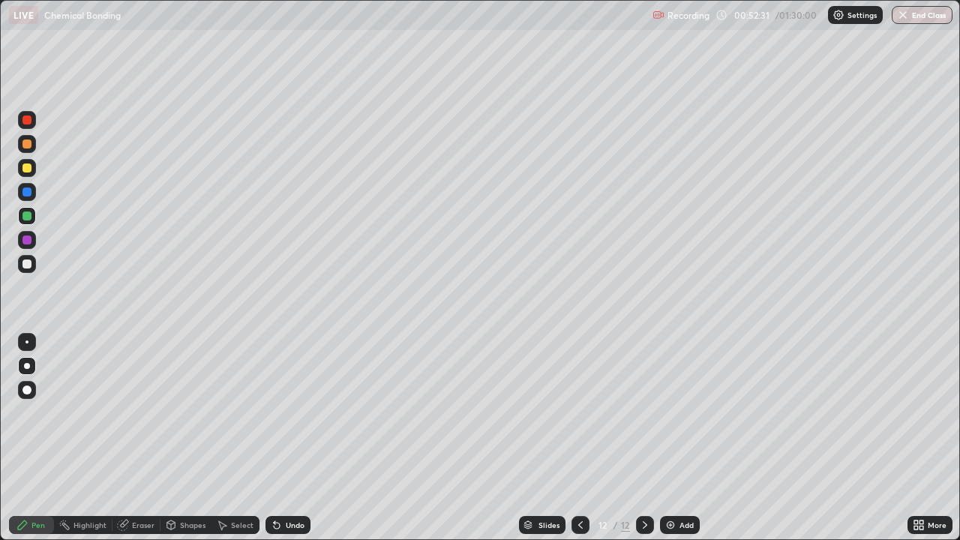
click at [298, 438] on div "Undo" at bounding box center [295, 524] width 19 height 7
click at [683, 438] on div "Add" at bounding box center [680, 525] width 40 height 18
click at [32, 117] on div at bounding box center [27, 120] width 18 height 18
click at [292, 438] on div "Undo" at bounding box center [295, 524] width 19 height 7
click at [289, 438] on div "Undo" at bounding box center [295, 524] width 19 height 7
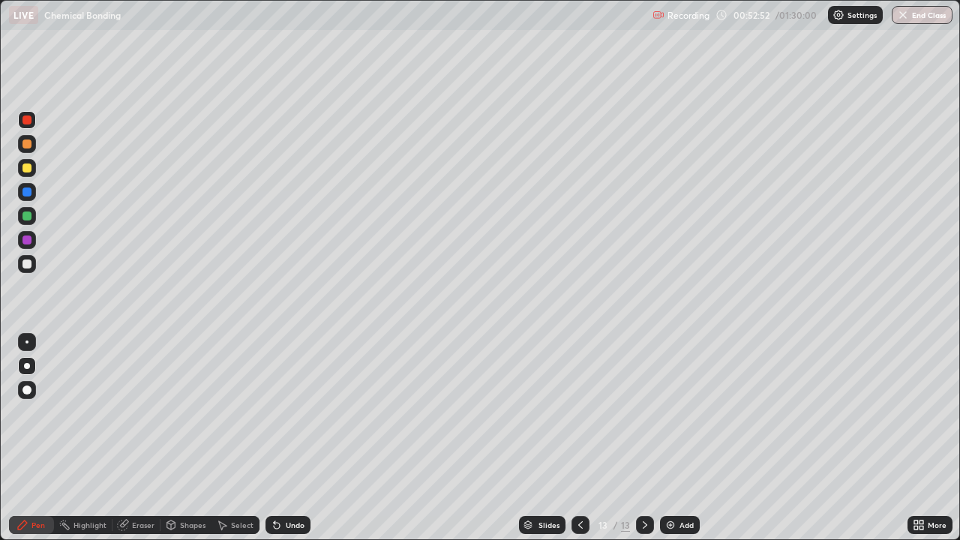
click at [287, 438] on div "Undo" at bounding box center [295, 524] width 19 height 7
click at [286, 438] on div "Undo" at bounding box center [295, 524] width 19 height 7
click at [32, 255] on div at bounding box center [27, 264] width 18 height 18
click at [32, 191] on div at bounding box center [27, 192] width 18 height 18
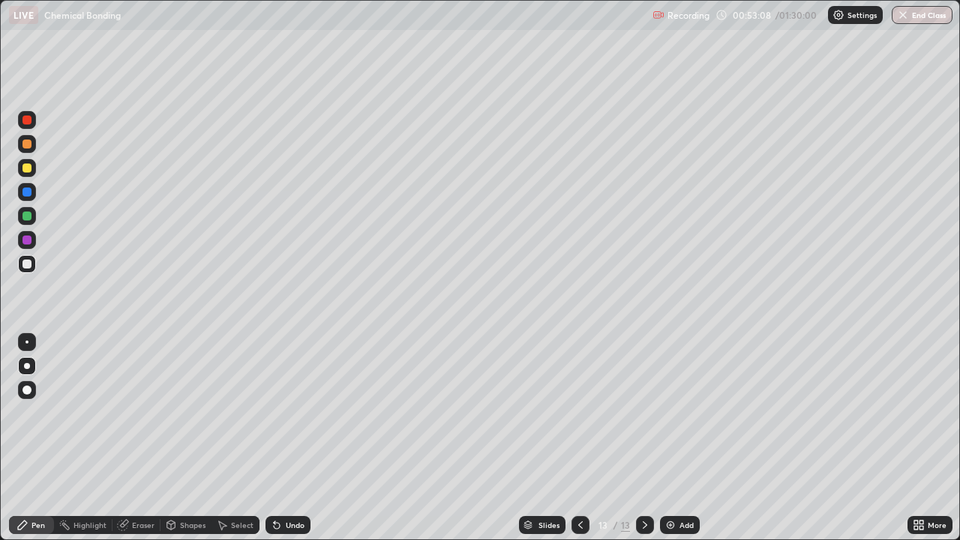
click at [30, 191] on div at bounding box center [26, 191] width 9 height 9
click at [26, 190] on div at bounding box center [26, 191] width 9 height 9
click at [25, 192] on div at bounding box center [26, 191] width 9 height 9
click at [28, 190] on div at bounding box center [26, 191] width 9 height 9
click at [31, 262] on div at bounding box center [26, 263] width 9 height 9
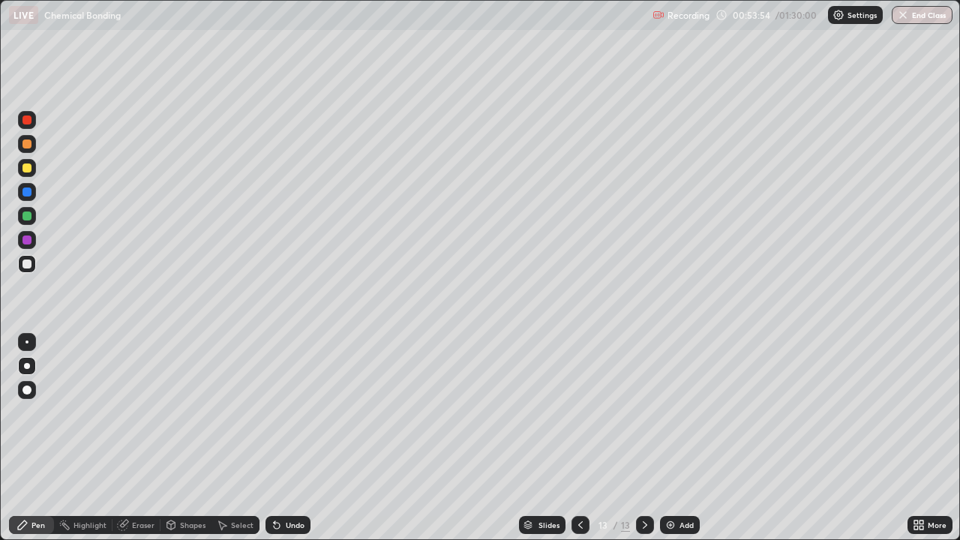
click at [24, 166] on div at bounding box center [26, 167] width 9 height 9
click at [25, 261] on div at bounding box center [26, 263] width 9 height 9
click at [143, 438] on div "Eraser" at bounding box center [143, 524] width 22 height 7
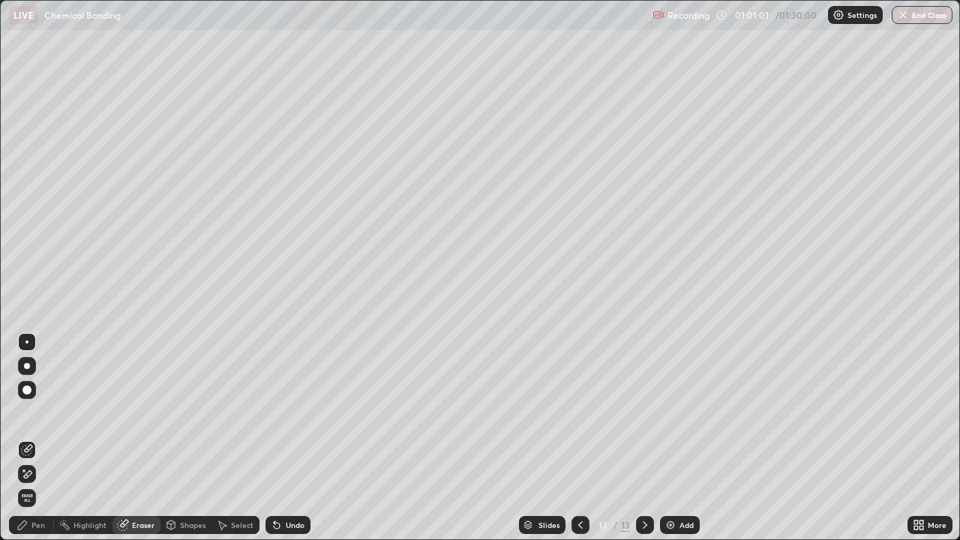
click at [39, 438] on div "Pen" at bounding box center [31, 525] width 45 height 18
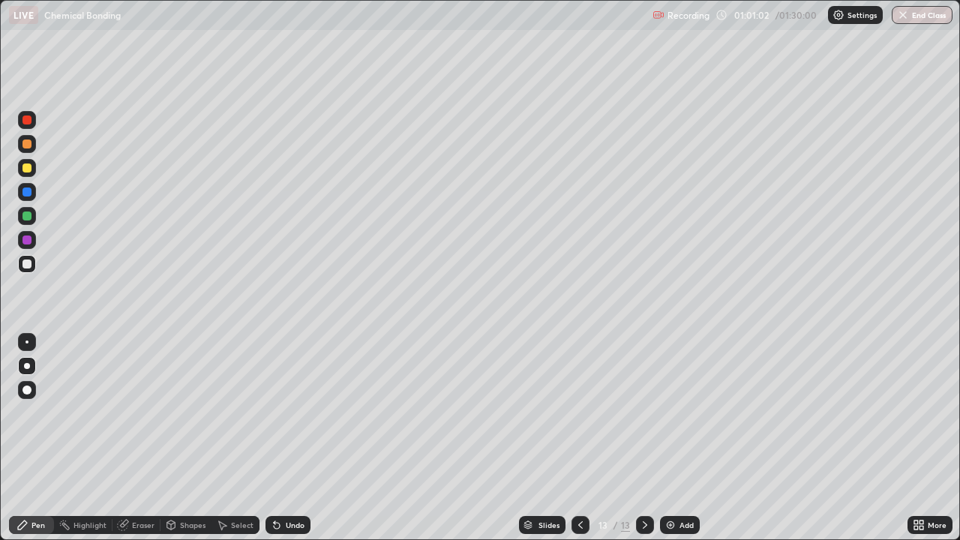
click at [27, 235] on div at bounding box center [26, 239] width 9 height 9
click at [289, 438] on div "Undo" at bounding box center [295, 524] width 19 height 7
click at [28, 215] on div at bounding box center [26, 215] width 9 height 9
click at [298, 438] on div "Undo" at bounding box center [295, 524] width 19 height 7
click at [292, 438] on div "Undo" at bounding box center [287, 525] width 45 height 18
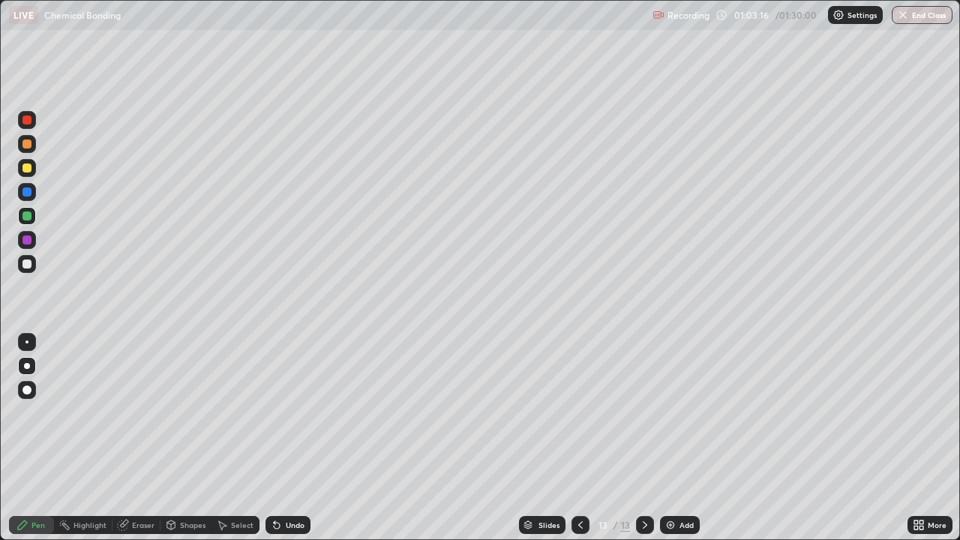
click at [279, 438] on icon at bounding box center [277, 525] width 12 height 12
click at [295, 438] on div "Undo" at bounding box center [295, 524] width 19 height 7
click at [294, 438] on div "Undo" at bounding box center [287, 525] width 45 height 18
click at [35, 256] on div at bounding box center [27, 264] width 18 height 24
click at [26, 193] on div at bounding box center [26, 191] width 9 height 9
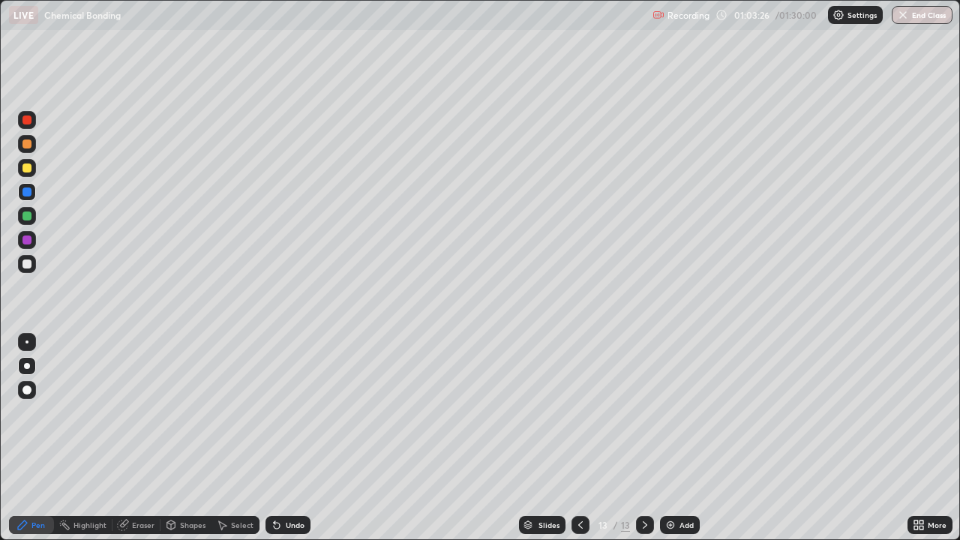
click at [30, 169] on div at bounding box center [26, 167] width 9 height 9
click at [29, 263] on div at bounding box center [26, 263] width 9 height 9
click at [28, 212] on div at bounding box center [26, 215] width 9 height 9
click at [28, 238] on div at bounding box center [26, 239] width 9 height 9
click at [28, 240] on div at bounding box center [26, 239] width 9 height 9
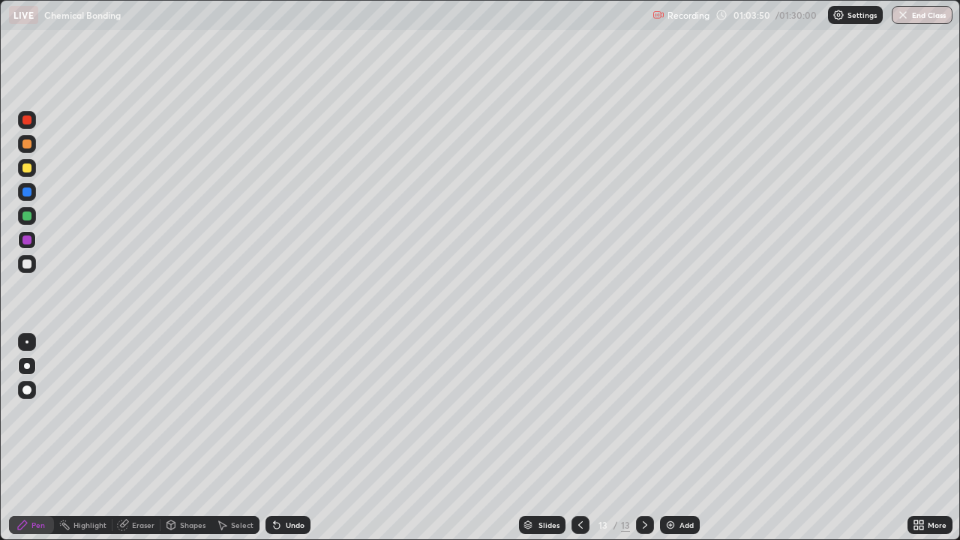
click at [34, 245] on div at bounding box center [27, 240] width 18 height 18
click at [26, 171] on div at bounding box center [26, 167] width 9 height 9
click at [682, 438] on div "Add" at bounding box center [680, 525] width 40 height 18
click at [28, 149] on div at bounding box center [27, 144] width 18 height 18
click at [286, 438] on div "Undo" at bounding box center [295, 524] width 19 height 7
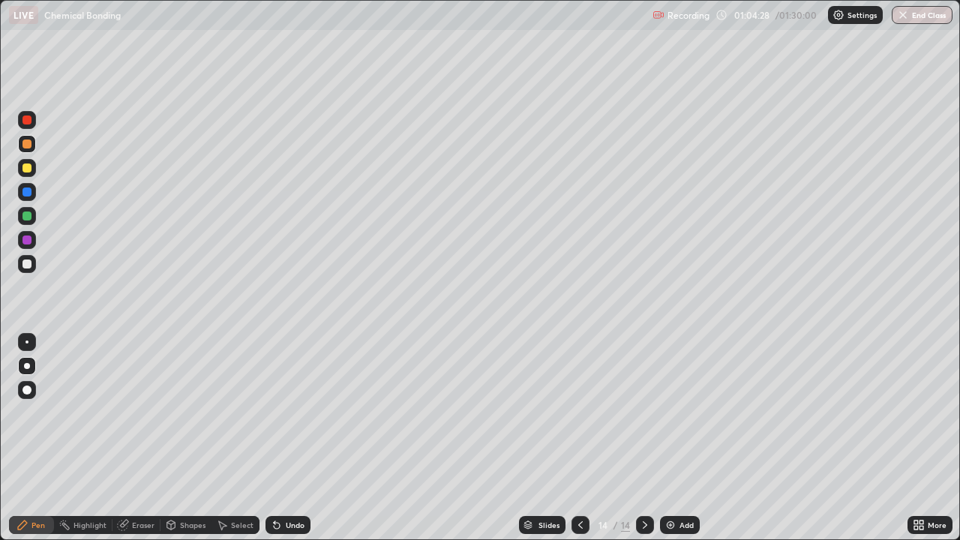
click at [286, 438] on div "Undo" at bounding box center [295, 524] width 19 height 7
click at [28, 121] on div at bounding box center [26, 119] width 9 height 9
click at [28, 191] on div at bounding box center [26, 191] width 9 height 9
click at [26, 238] on div at bounding box center [26, 239] width 9 height 9
click at [23, 262] on div at bounding box center [26, 263] width 9 height 9
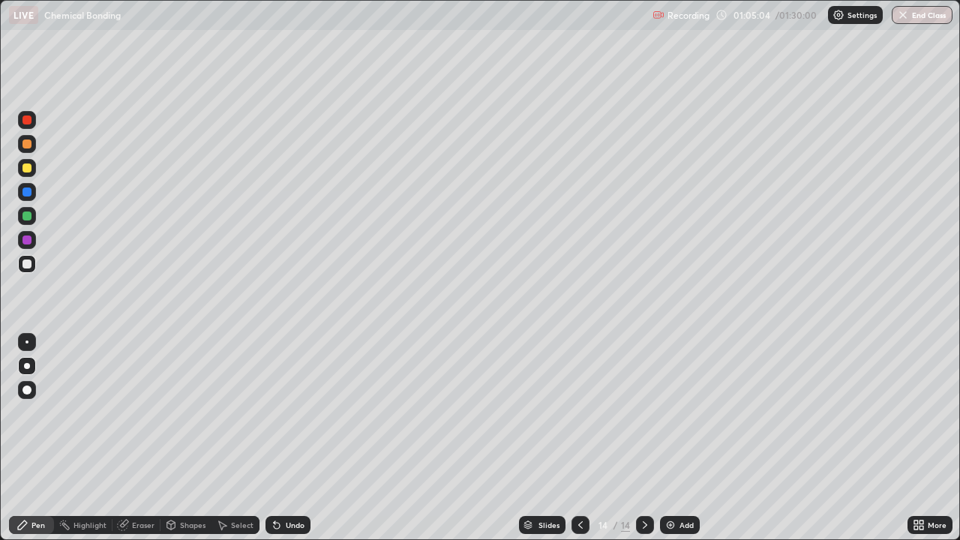
click at [25, 169] on div at bounding box center [26, 167] width 9 height 9
click at [26, 167] on div at bounding box center [26, 167] width 9 height 9
click at [25, 168] on div at bounding box center [26, 167] width 9 height 9
click at [28, 264] on div at bounding box center [26, 263] width 9 height 9
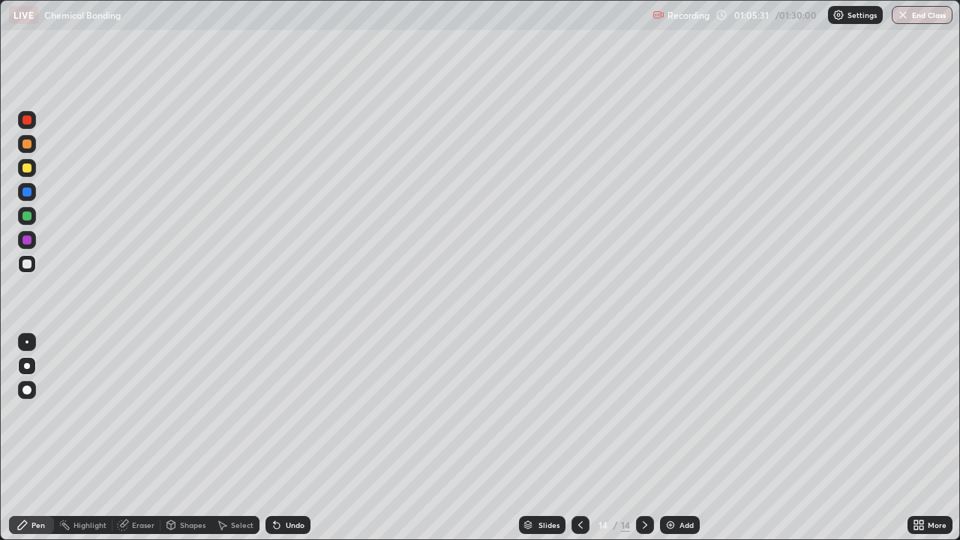
click at [28, 264] on div at bounding box center [26, 263] width 9 height 9
click at [25, 265] on div at bounding box center [26, 263] width 9 height 9
click at [28, 237] on div at bounding box center [26, 239] width 9 height 9
click at [25, 212] on div at bounding box center [26, 215] width 9 height 9
click at [28, 220] on div at bounding box center [26, 215] width 9 height 9
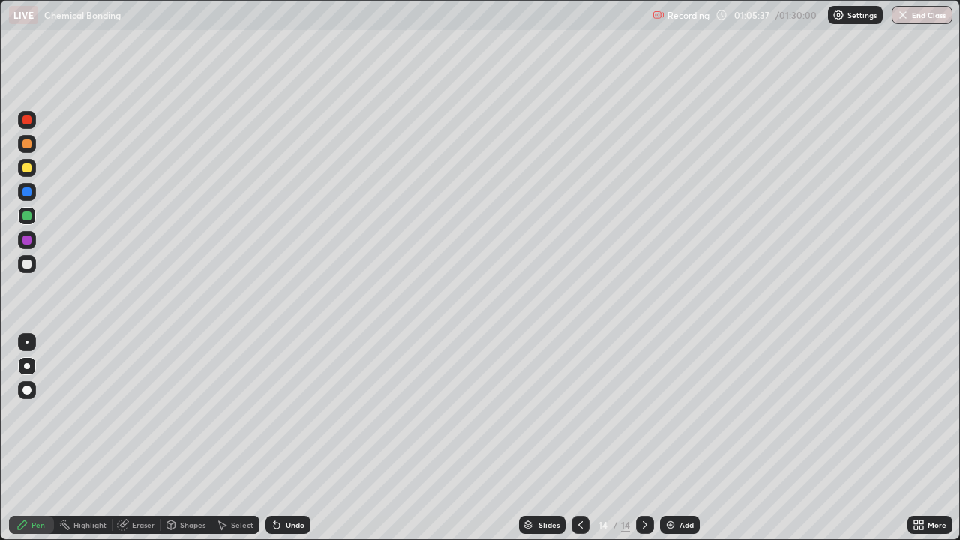
click at [25, 217] on div at bounding box center [26, 215] width 9 height 9
click at [26, 215] on div at bounding box center [26, 215] width 9 height 9
click at [25, 216] on div at bounding box center [26, 215] width 9 height 9
click at [27, 168] on div at bounding box center [26, 167] width 9 height 9
click at [28, 149] on div at bounding box center [27, 144] width 18 height 18
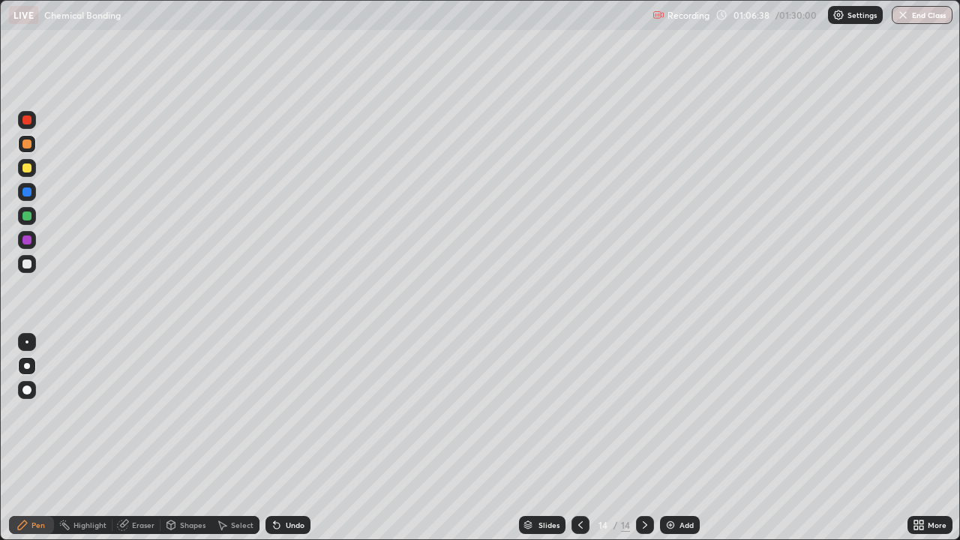
click at [34, 159] on div at bounding box center [27, 168] width 18 height 24
click at [31, 120] on div at bounding box center [26, 119] width 9 height 9
click at [680, 438] on div "Add" at bounding box center [686, 524] width 14 height 7
click at [25, 169] on div at bounding box center [26, 167] width 9 height 9
click at [30, 143] on div at bounding box center [26, 143] width 9 height 9
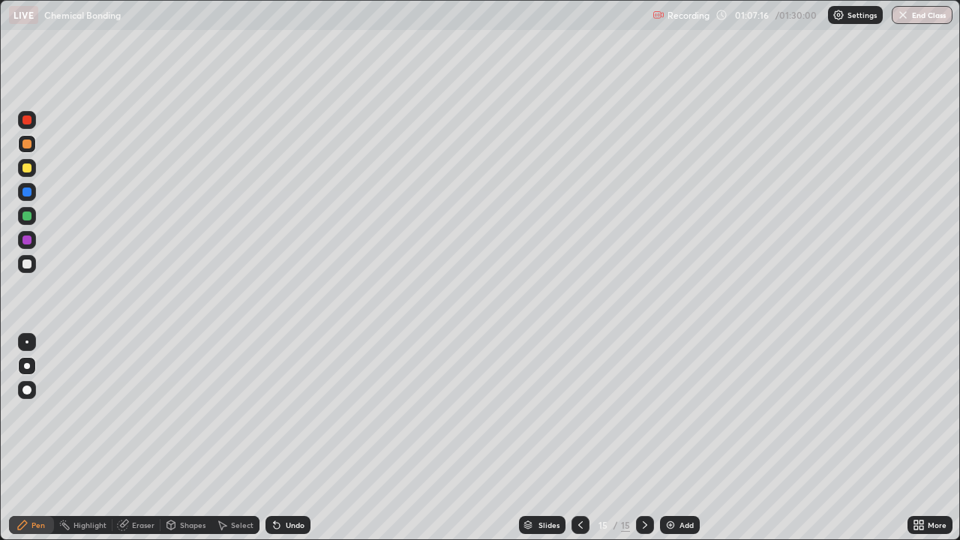
click at [38, 267] on div at bounding box center [27, 264] width 24 height 24
click at [33, 216] on div at bounding box center [27, 216] width 18 height 18
click at [34, 172] on div at bounding box center [27, 168] width 18 height 18
click at [27, 142] on div at bounding box center [26, 143] width 9 height 9
click at [286, 438] on div "Undo" at bounding box center [295, 524] width 19 height 7
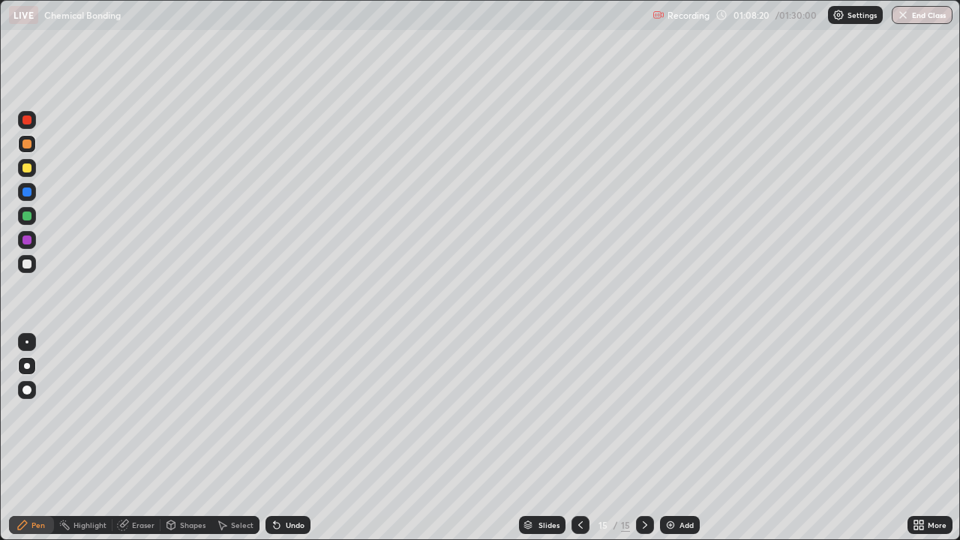
click at [286, 438] on div "Undo" at bounding box center [295, 524] width 19 height 7
click at [307, 438] on div "Undo" at bounding box center [287, 525] width 45 height 18
click at [286, 438] on div "Undo" at bounding box center [295, 524] width 19 height 7
click at [91, 438] on div "Highlight" at bounding box center [83, 525] width 58 height 18
click at [127, 438] on icon at bounding box center [123, 525] width 12 height 12
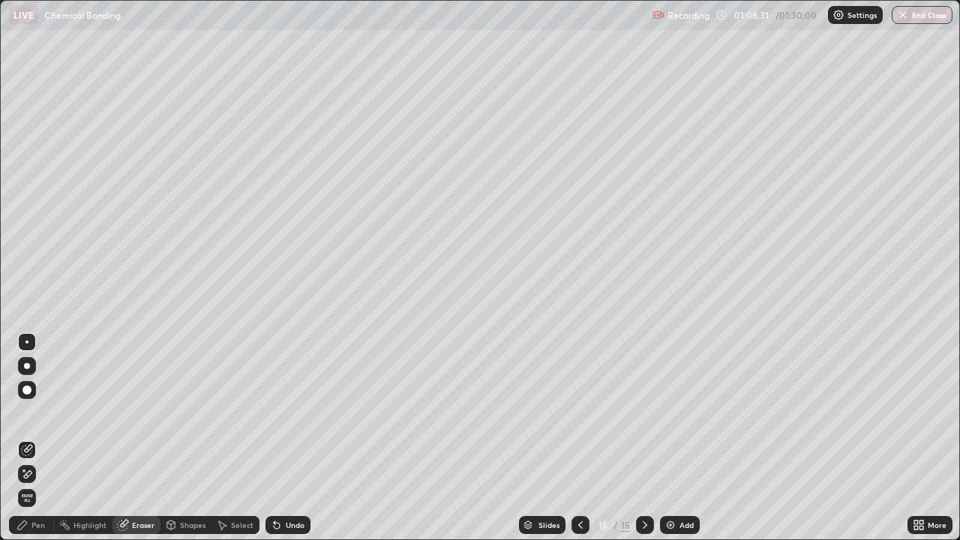
click at [34, 438] on div "Pen" at bounding box center [37, 524] width 13 height 7
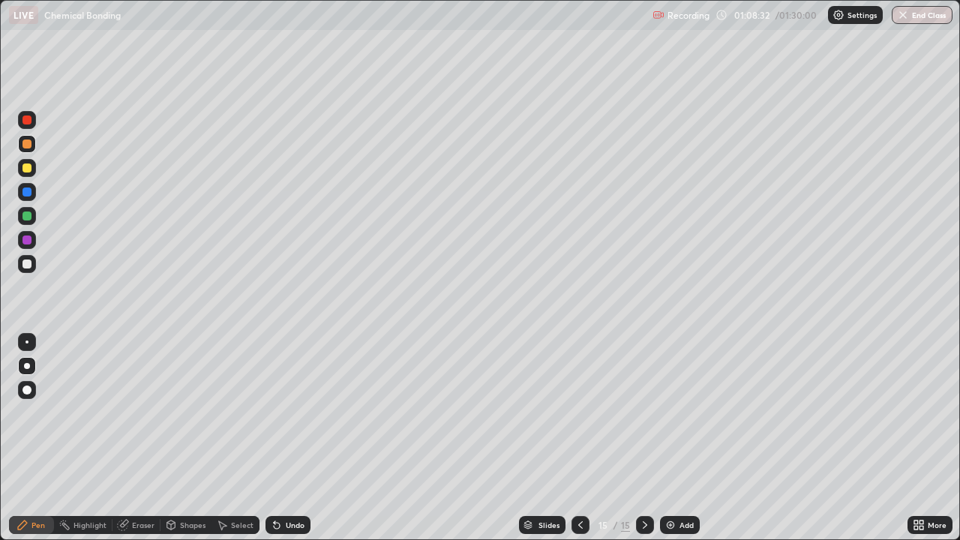
click at [23, 257] on div at bounding box center [27, 264] width 18 height 18
click at [26, 171] on div at bounding box center [26, 167] width 9 height 9
click at [28, 166] on div at bounding box center [26, 167] width 9 height 9
click at [25, 189] on div at bounding box center [26, 191] width 9 height 9
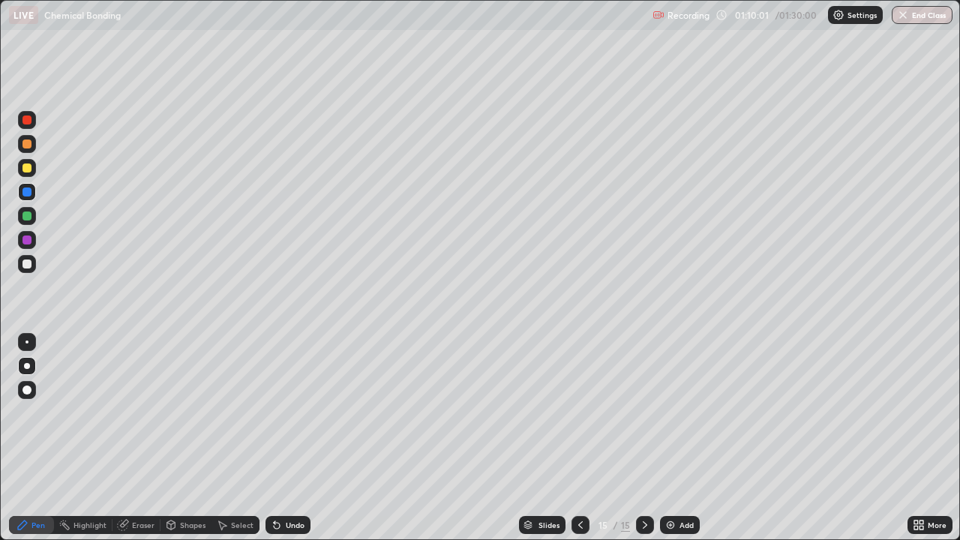
click at [289, 438] on div "Undo" at bounding box center [287, 525] width 45 height 18
click at [30, 214] on div at bounding box center [26, 215] width 9 height 9
click at [297, 438] on div "Undo" at bounding box center [295, 524] width 19 height 7
click at [291, 438] on div "Undo" at bounding box center [295, 524] width 19 height 7
click at [27, 118] on div at bounding box center [26, 119] width 9 height 9
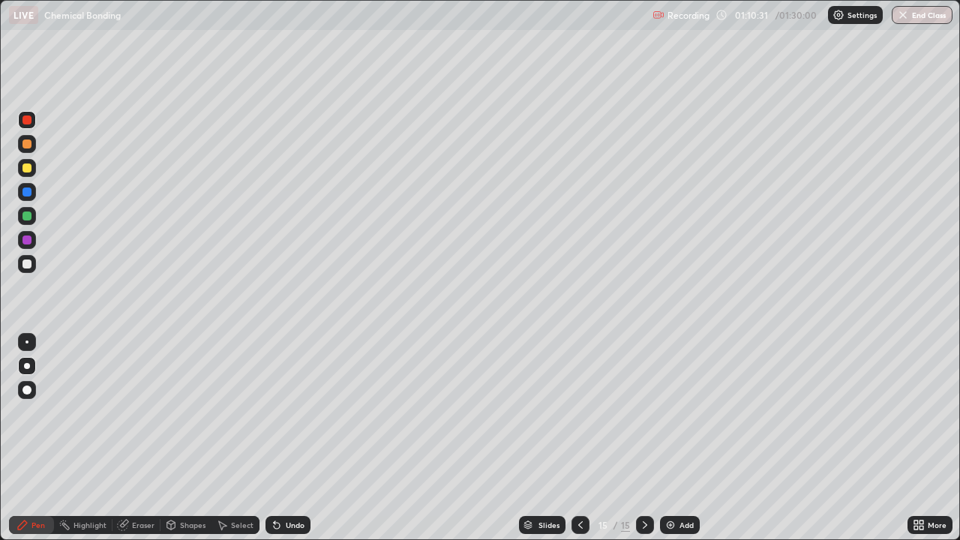
click at [32, 238] on div at bounding box center [27, 240] width 18 height 18
click at [296, 438] on div "Undo" at bounding box center [287, 525] width 45 height 18
click at [28, 169] on div at bounding box center [26, 167] width 9 height 9
click at [26, 169] on div at bounding box center [26, 167] width 9 height 9
click at [29, 212] on div at bounding box center [26, 215] width 9 height 9
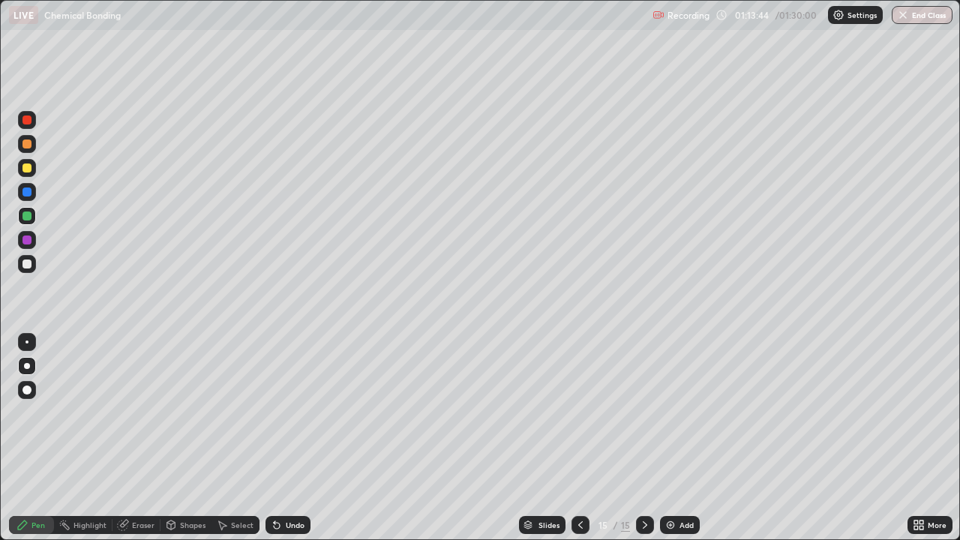
click at [27, 166] on div at bounding box center [26, 167] width 9 height 9
click at [26, 143] on div at bounding box center [26, 143] width 9 height 9
click at [27, 214] on div at bounding box center [26, 215] width 9 height 9
click at [24, 199] on div at bounding box center [27, 192] width 18 height 18
click at [28, 214] on div at bounding box center [26, 215] width 9 height 9
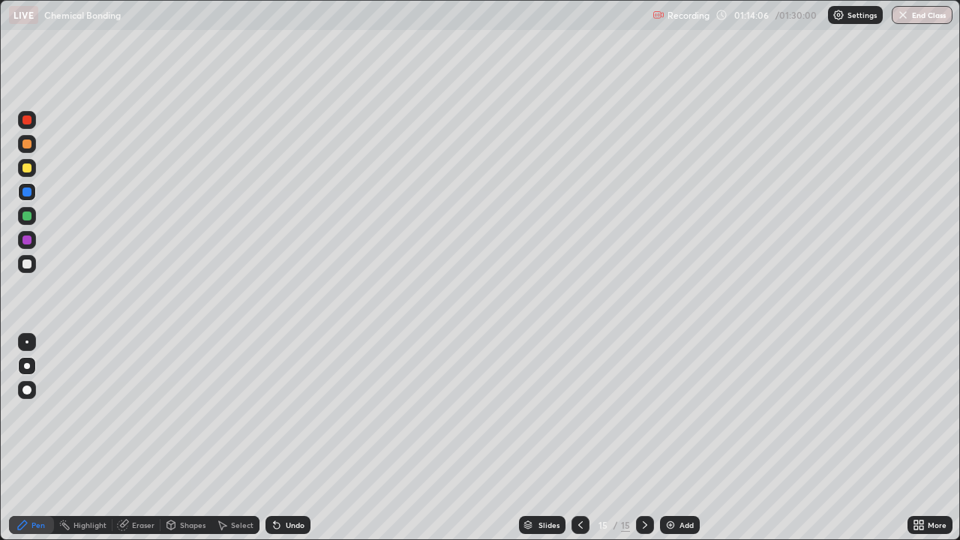
click at [28, 238] on div at bounding box center [26, 239] width 9 height 9
click at [24, 141] on div at bounding box center [26, 143] width 9 height 9
click at [25, 169] on div at bounding box center [26, 167] width 9 height 9
click at [25, 238] on div at bounding box center [26, 239] width 9 height 9
click at [290, 438] on div "Undo" at bounding box center [287, 525] width 45 height 18
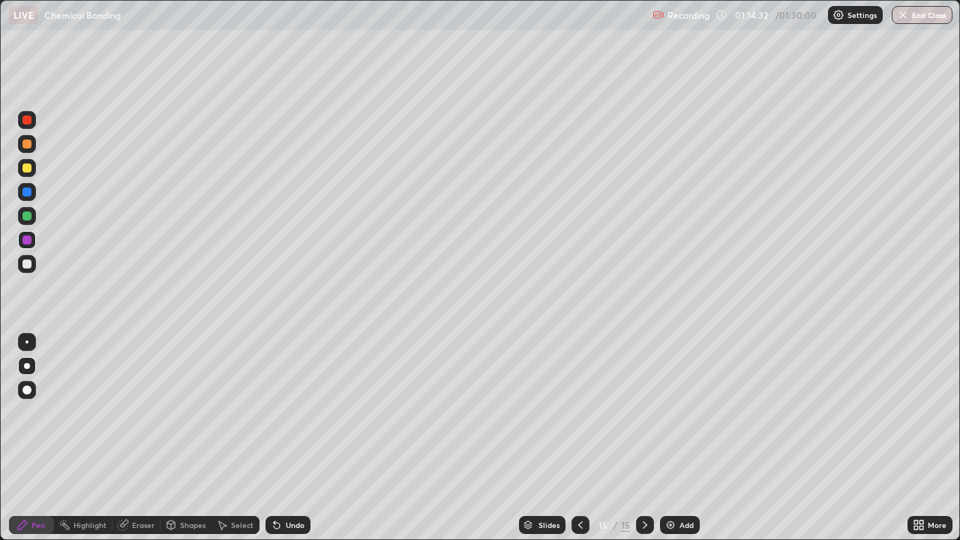
click at [28, 214] on div at bounding box center [26, 215] width 9 height 9
click at [25, 141] on div at bounding box center [26, 143] width 9 height 9
click at [25, 264] on div at bounding box center [26, 263] width 9 height 9
click at [21, 186] on div at bounding box center [27, 192] width 18 height 18
click at [682, 438] on div "Add" at bounding box center [686, 524] width 14 height 7
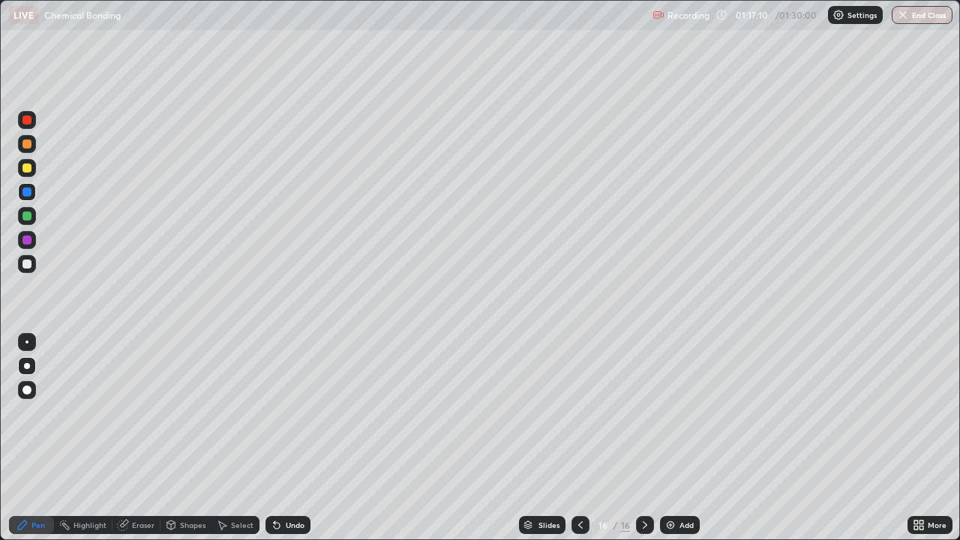
click at [583, 438] on icon at bounding box center [580, 525] width 12 height 12
click at [639, 438] on icon at bounding box center [645, 525] width 12 height 12
click at [29, 169] on div at bounding box center [26, 167] width 9 height 9
click at [26, 166] on div at bounding box center [26, 167] width 9 height 9
click at [27, 265] on div at bounding box center [26, 263] width 9 height 9
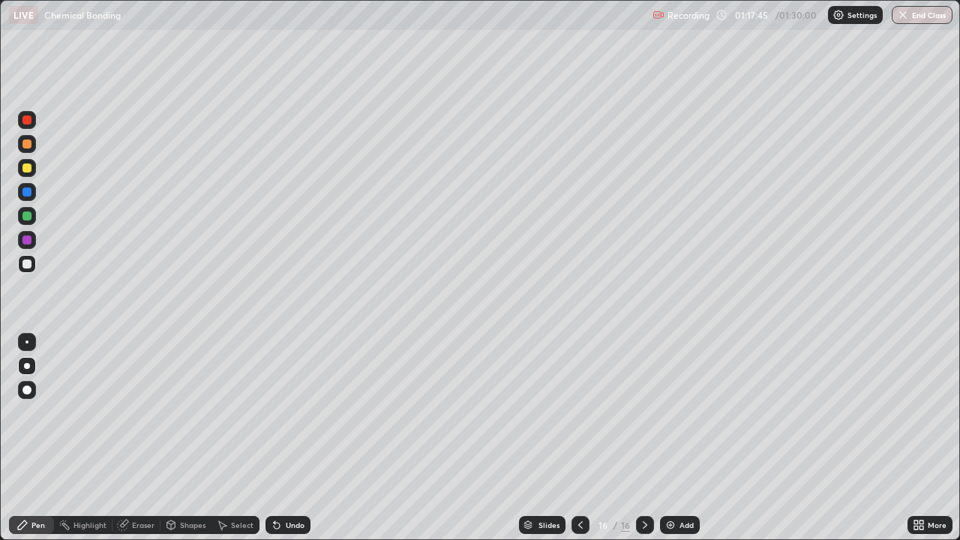
click at [28, 264] on div at bounding box center [26, 263] width 9 height 9
click at [31, 259] on div at bounding box center [27, 264] width 18 height 18
click at [274, 438] on icon at bounding box center [274, 521] width 1 height 1
click at [283, 438] on div "Undo" at bounding box center [287, 525] width 45 height 18
click at [286, 438] on div "Undo" at bounding box center [284, 525] width 51 height 30
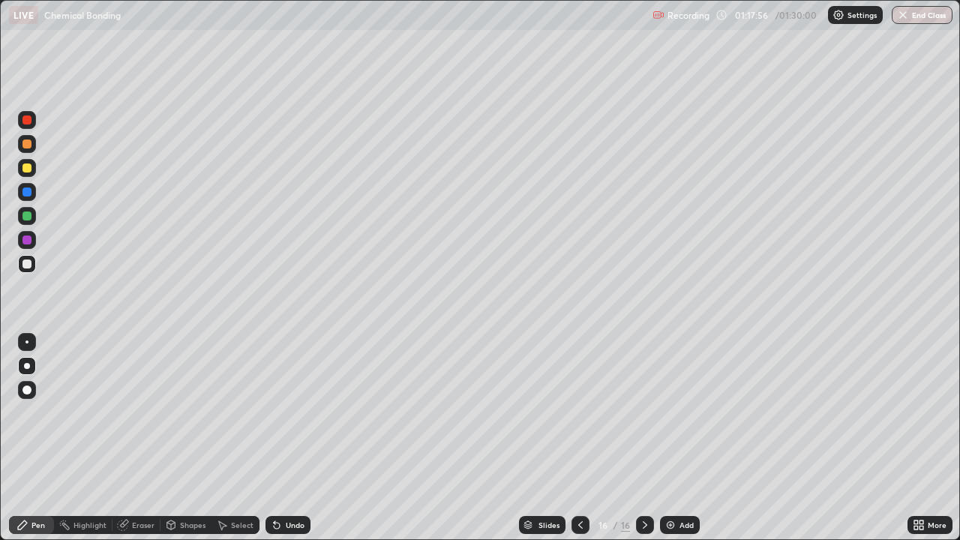
click at [285, 438] on div "Undo" at bounding box center [284, 525] width 51 height 30
click at [291, 438] on div "Undo" at bounding box center [295, 524] width 19 height 7
click at [285, 438] on div "Undo" at bounding box center [287, 525] width 45 height 18
click at [286, 438] on div "Undo" at bounding box center [295, 524] width 19 height 7
click at [288, 438] on div "Undo" at bounding box center [295, 524] width 19 height 7
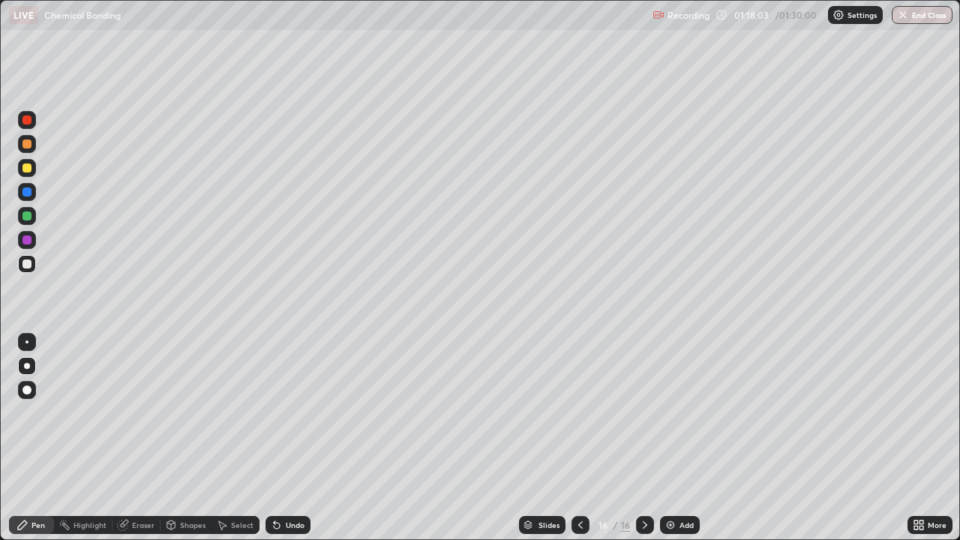
click at [32, 213] on div at bounding box center [27, 216] width 18 height 18
click at [28, 213] on div at bounding box center [26, 215] width 9 height 9
click at [27, 214] on div at bounding box center [26, 215] width 9 height 9
click at [29, 165] on div at bounding box center [26, 167] width 9 height 9
click at [25, 209] on div at bounding box center [27, 216] width 18 height 18
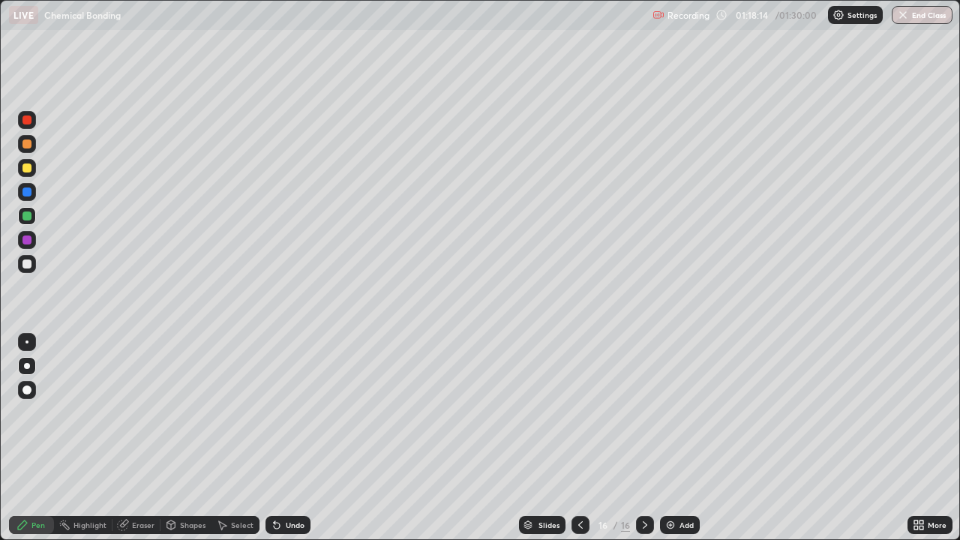
click at [286, 438] on div "Undo" at bounding box center [295, 524] width 19 height 7
click at [31, 168] on div at bounding box center [26, 167] width 9 height 9
click at [30, 209] on div at bounding box center [27, 216] width 18 height 18
click at [291, 438] on div "Undo" at bounding box center [287, 525] width 45 height 18
click at [30, 267] on div at bounding box center [26, 263] width 9 height 9
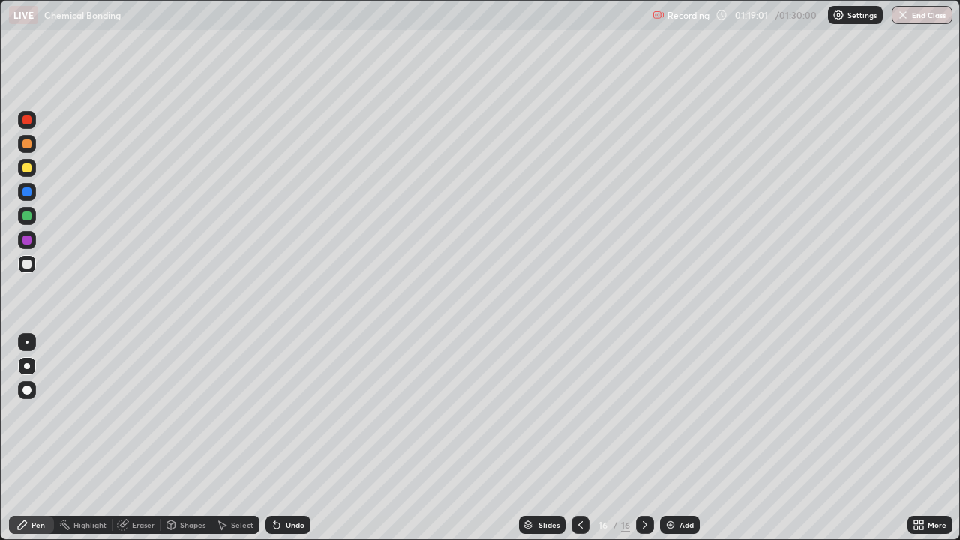
click at [134, 438] on div "Eraser" at bounding box center [136, 525] width 48 height 18
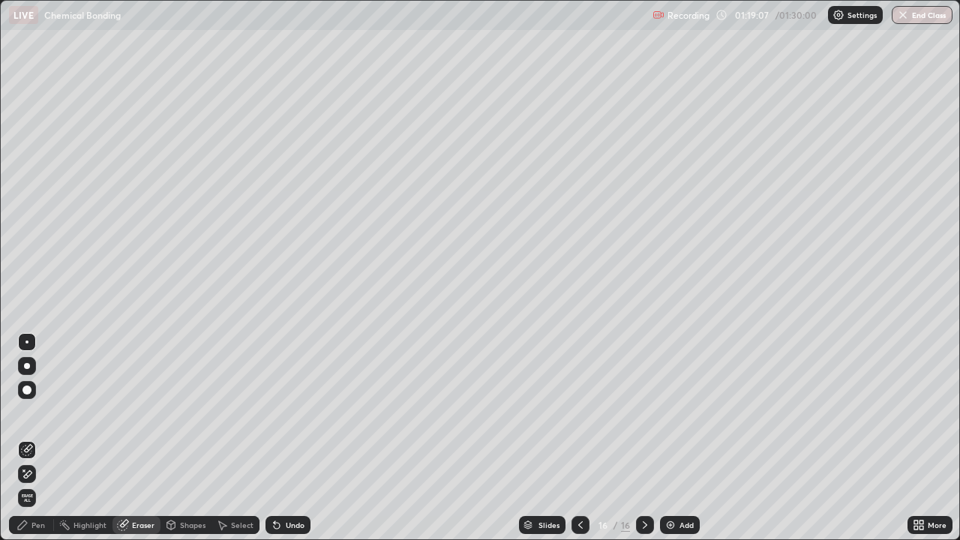
click at [29, 438] on div "Pen" at bounding box center [31, 525] width 45 height 18
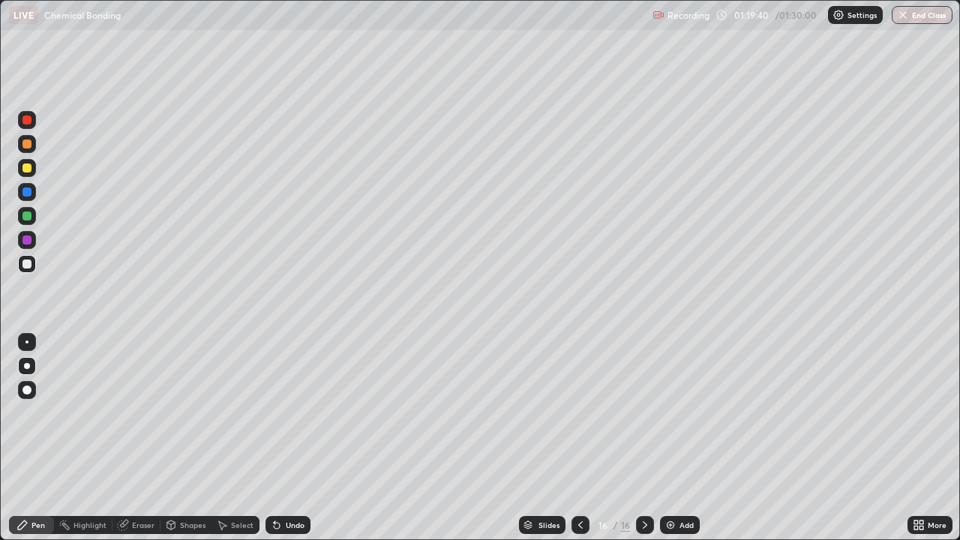
click at [32, 169] on div at bounding box center [27, 168] width 18 height 18
click at [34, 240] on div at bounding box center [27, 240] width 18 height 18
click at [27, 214] on div at bounding box center [26, 215] width 9 height 9
click at [33, 147] on div at bounding box center [27, 144] width 18 height 18
click at [679, 438] on div "Add" at bounding box center [686, 524] width 14 height 7
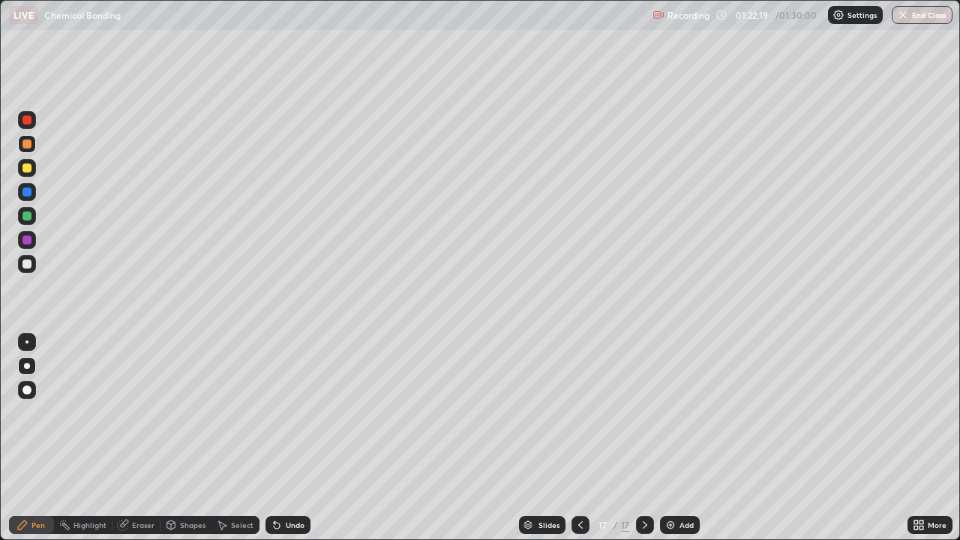
click at [26, 168] on div at bounding box center [26, 167] width 9 height 9
click at [142, 438] on div "Eraser" at bounding box center [136, 525] width 48 height 18
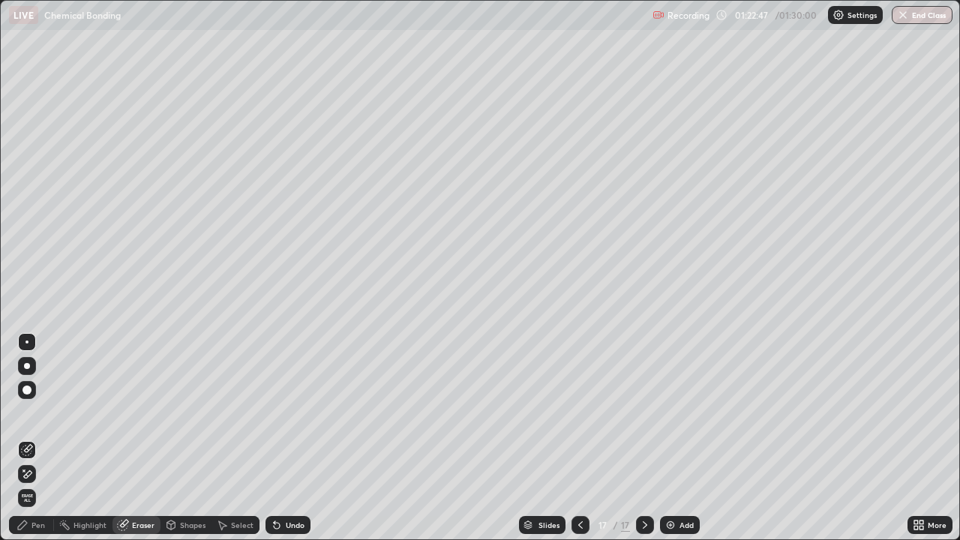
click at [37, 438] on div "Pen" at bounding box center [37, 524] width 13 height 7
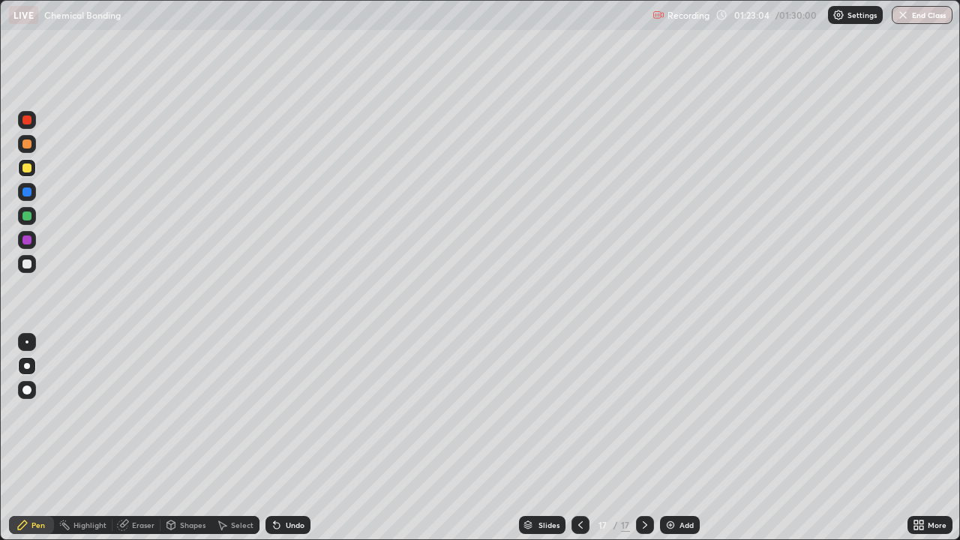
click at [286, 438] on div "Undo" at bounding box center [287, 525] width 45 height 18
click at [286, 438] on div "Undo" at bounding box center [295, 524] width 19 height 7
click at [282, 438] on div "Undo" at bounding box center [287, 525] width 45 height 18
click at [295, 438] on div "Undo" at bounding box center [295, 524] width 19 height 7
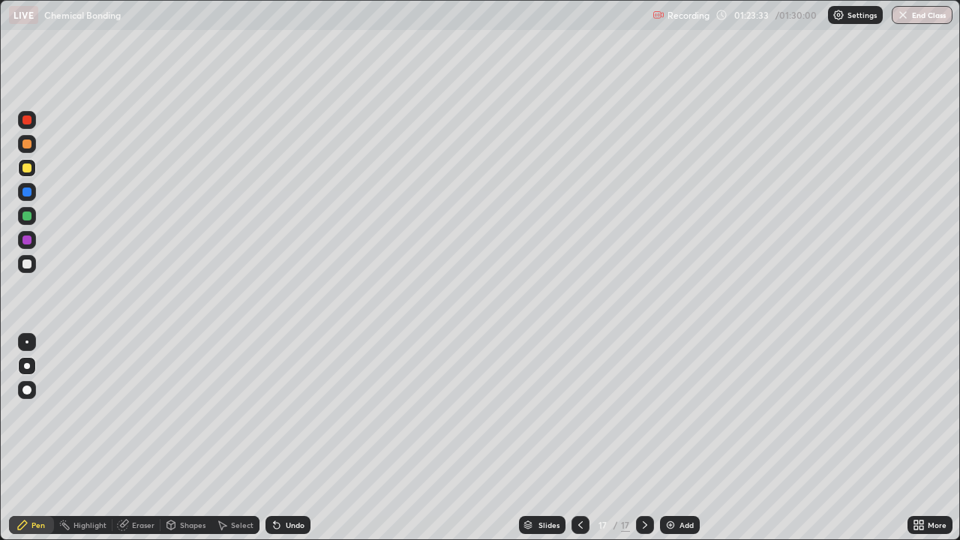
click at [24, 145] on div at bounding box center [26, 143] width 9 height 9
click at [586, 438] on div at bounding box center [580, 525] width 18 height 18
click at [649, 438] on div at bounding box center [645, 525] width 18 height 18
click at [25, 196] on div at bounding box center [26, 191] width 9 height 9
click at [25, 189] on div at bounding box center [26, 191] width 9 height 9
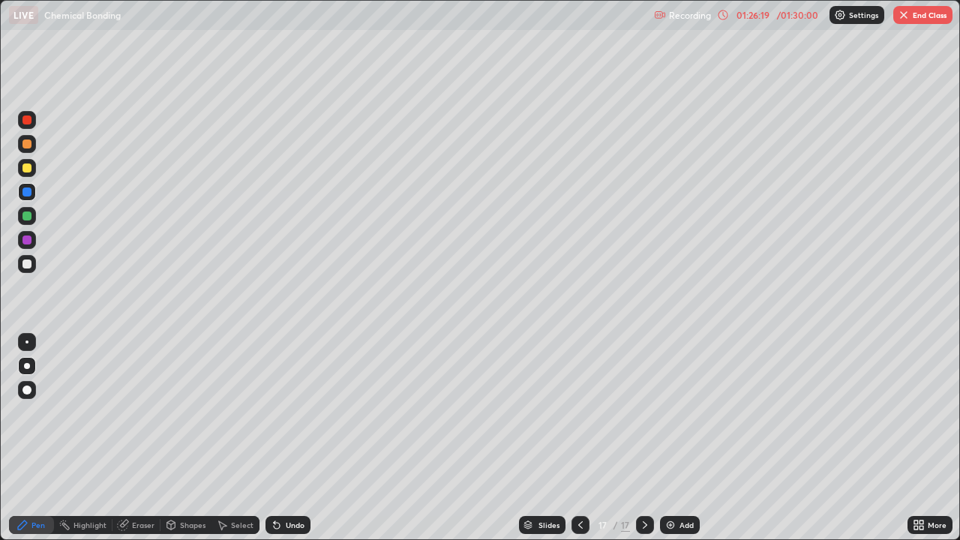
click at [28, 190] on div at bounding box center [26, 191] width 9 height 9
click at [27, 193] on div at bounding box center [26, 191] width 9 height 9
click at [26, 122] on div at bounding box center [26, 119] width 9 height 9
click at [22, 238] on div at bounding box center [26, 239] width 9 height 9
click at [24, 238] on div at bounding box center [26, 239] width 9 height 9
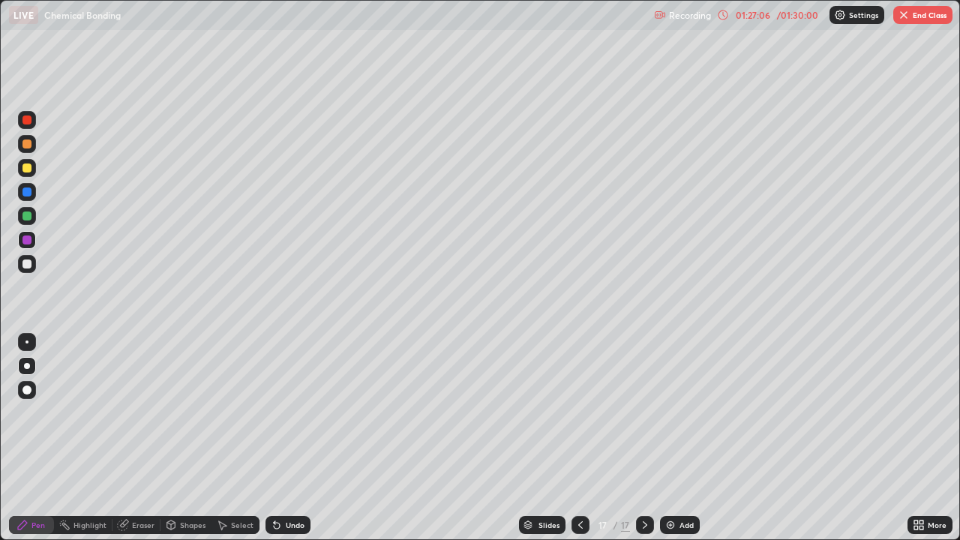
click at [27, 190] on div at bounding box center [26, 191] width 9 height 9
click at [29, 143] on div at bounding box center [26, 143] width 9 height 9
click at [910, 22] on button "End Class" at bounding box center [922, 15] width 59 height 18
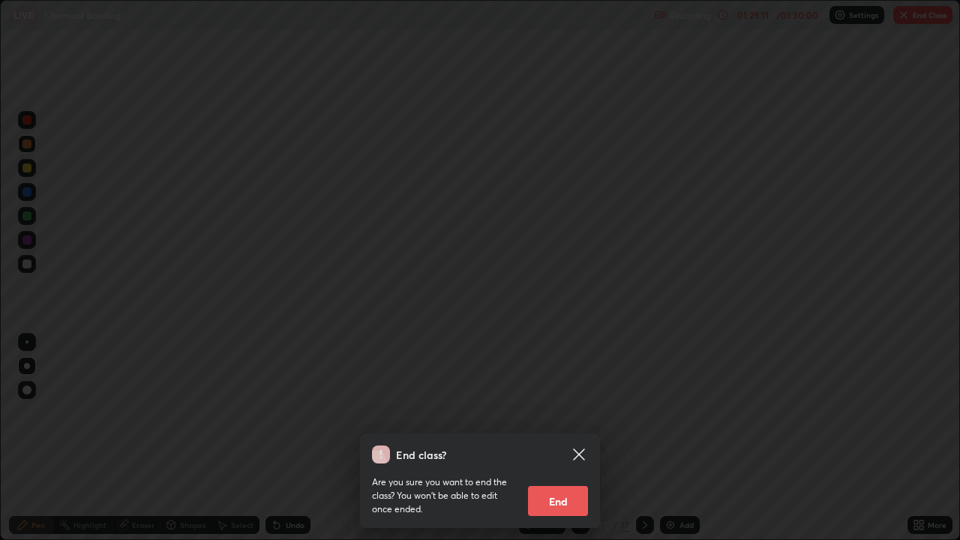
click at [577, 438] on button "End" at bounding box center [558, 501] width 60 height 30
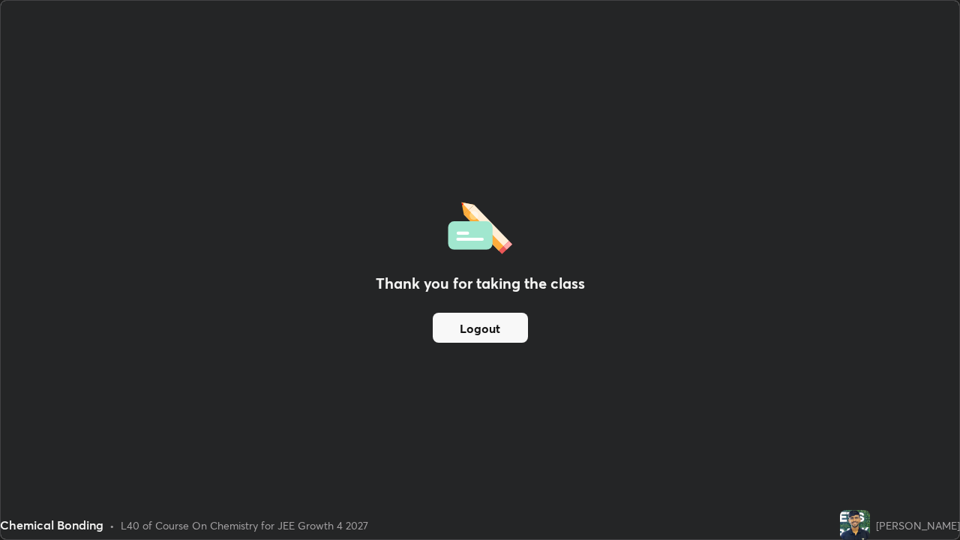
click at [480, 334] on button "Logout" at bounding box center [480, 328] width 95 height 30
click at [484, 323] on button "Logout" at bounding box center [480, 328] width 95 height 30
click at [486, 325] on button "Logout" at bounding box center [480, 328] width 95 height 30
